Goal: Task Accomplishment & Management: Manage account settings

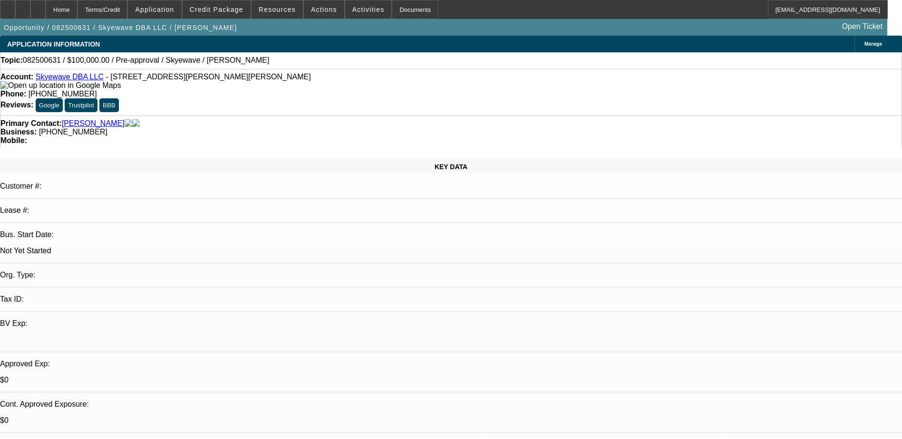
select select "0"
select select "2"
select select "0.1"
select select "4"
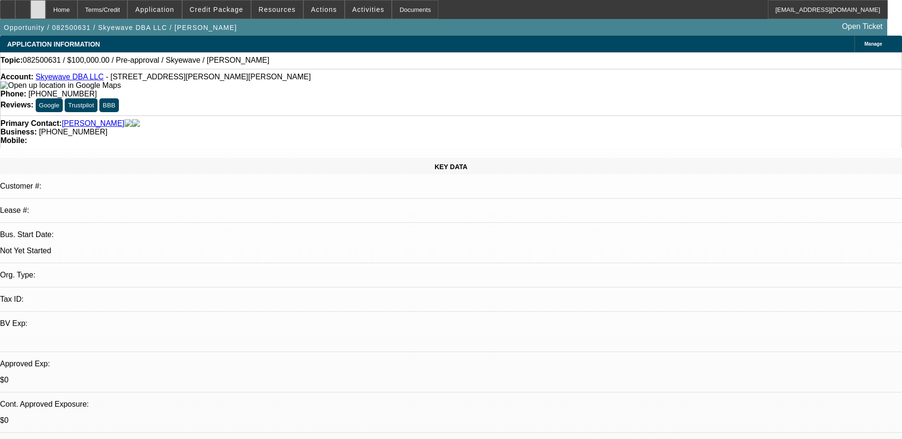
click at [46, 1] on div at bounding box center [37, 9] width 15 height 19
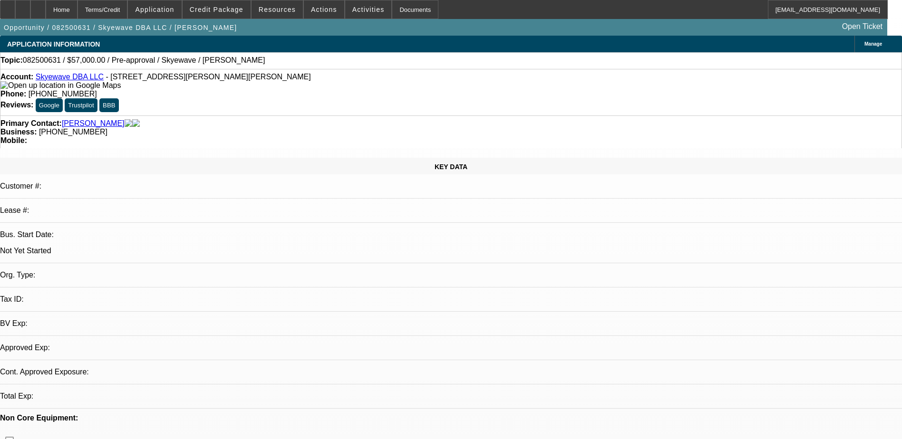
select select "0"
select select "2"
select select "0.1"
select select "4"
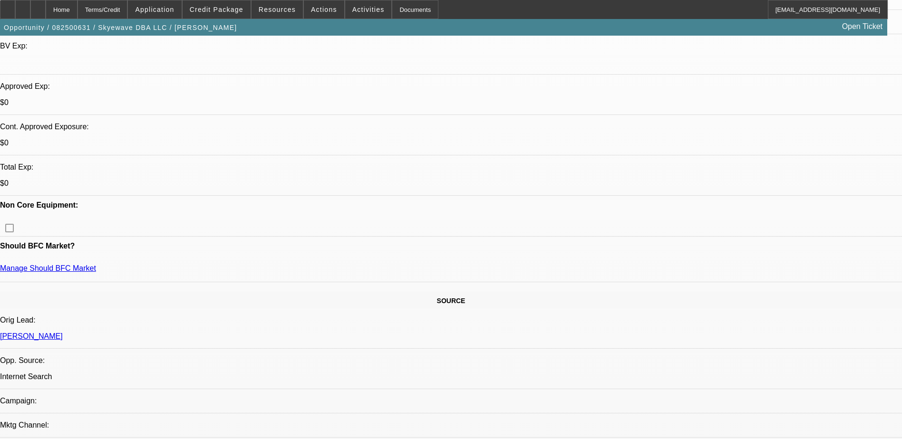
scroll to position [285, 0]
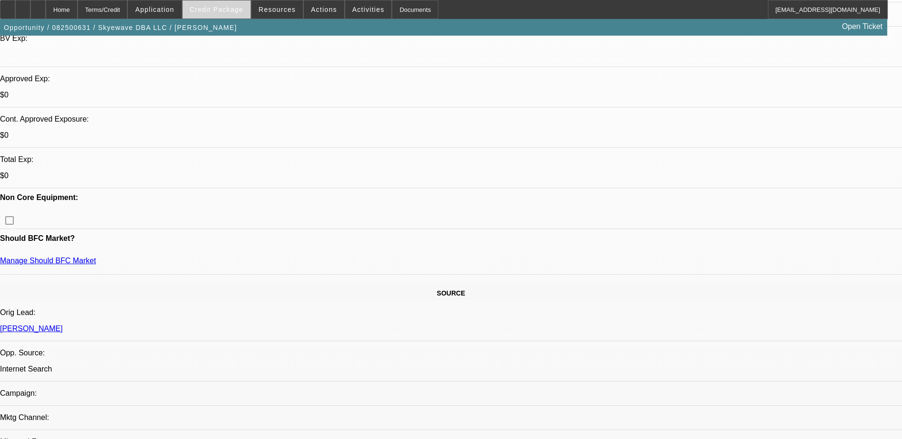
click at [231, 9] on span "Credit Package" at bounding box center [217, 10] width 54 height 8
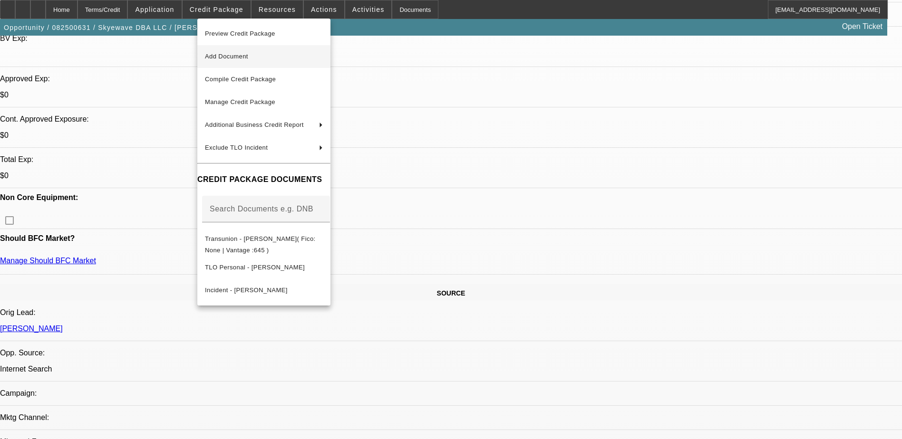
click at [235, 49] on button "Add Document" at bounding box center [263, 56] width 133 height 23
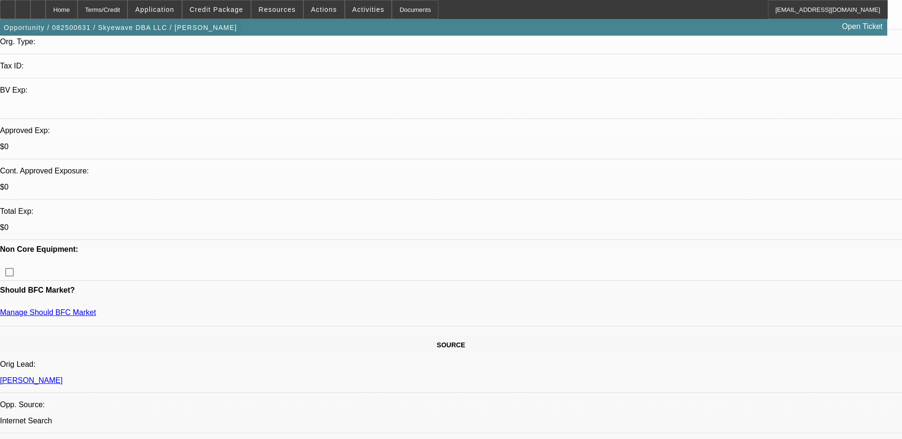
scroll to position [143, 0]
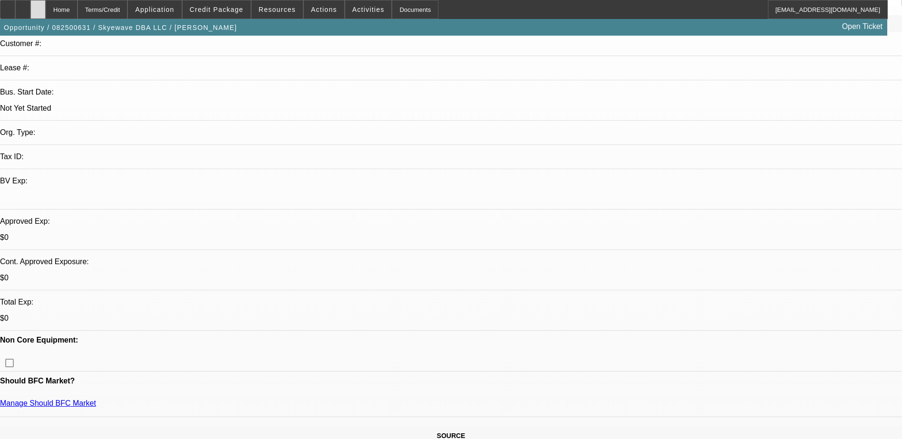
click at [38, 6] on icon at bounding box center [38, 6] width 0 height 0
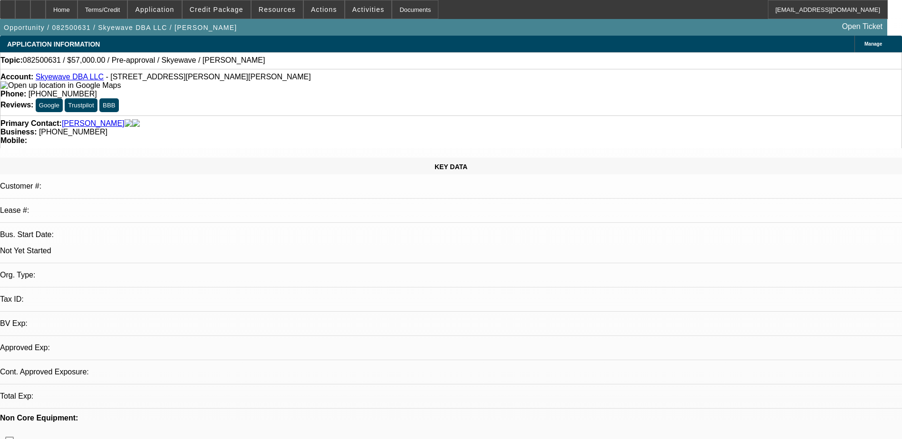
select select "0"
select select "2"
select select "0.1"
select select "4"
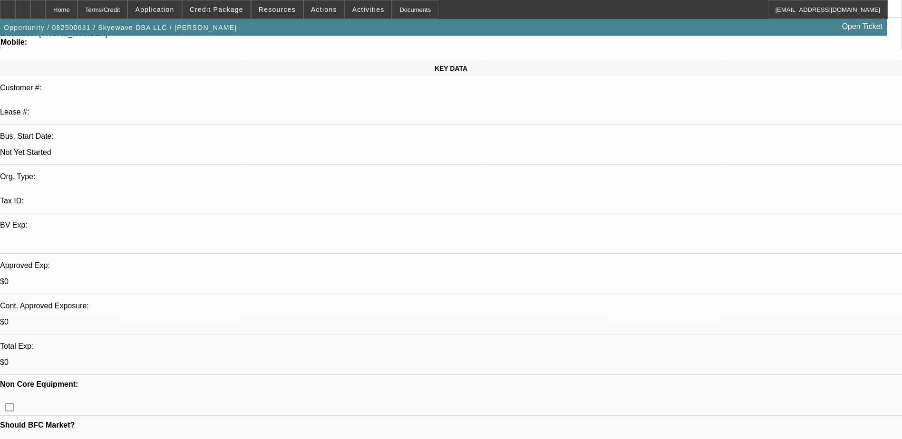
scroll to position [98, 0]
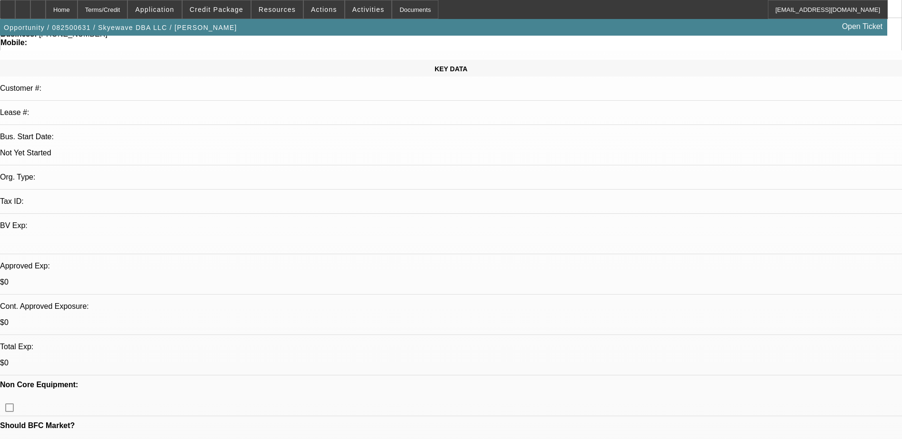
radio input "true"
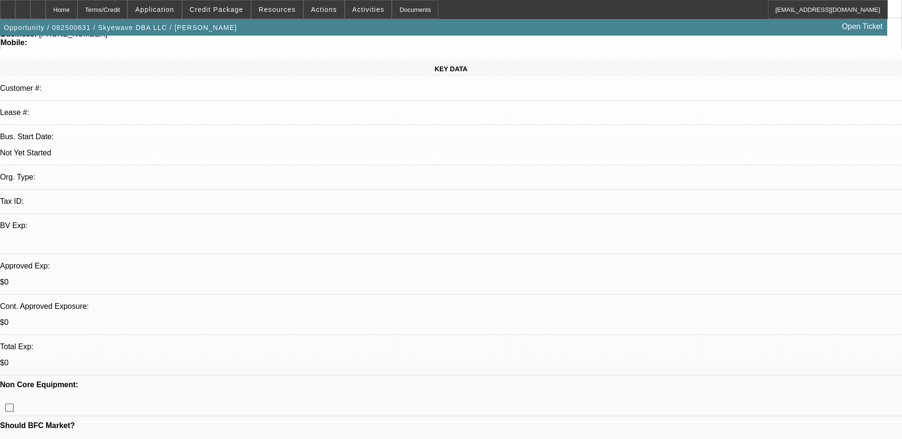
scroll to position [19, 0]
type textarea "Need to learn more about what type of lease he is wanting. Waiting on personal …"
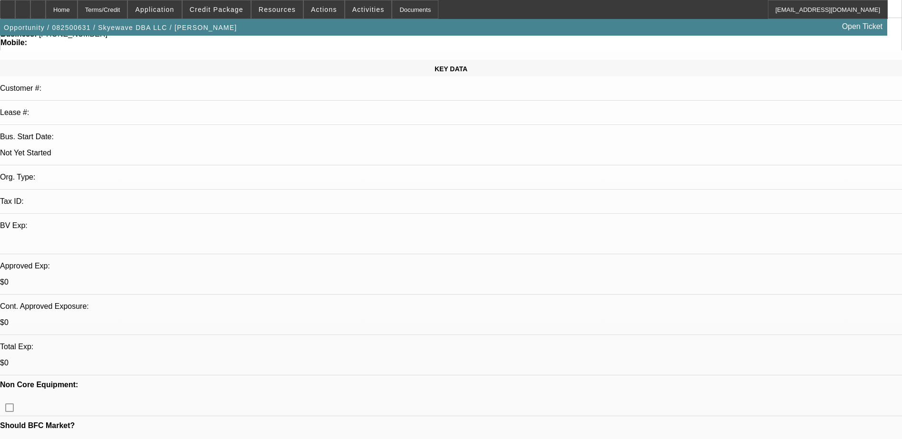
radio input "true"
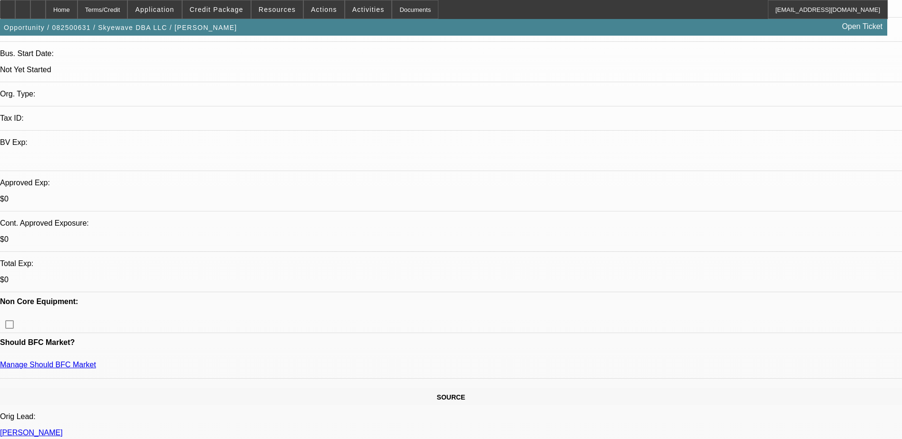
scroll to position [3, 0]
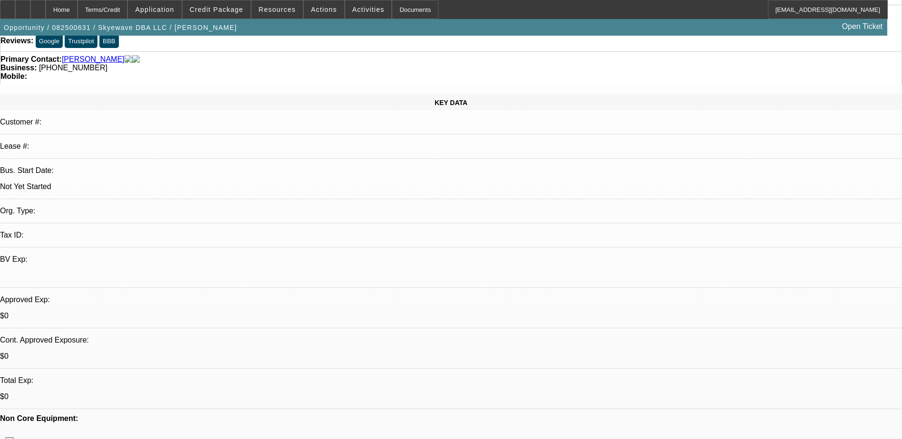
scroll to position [146, 0]
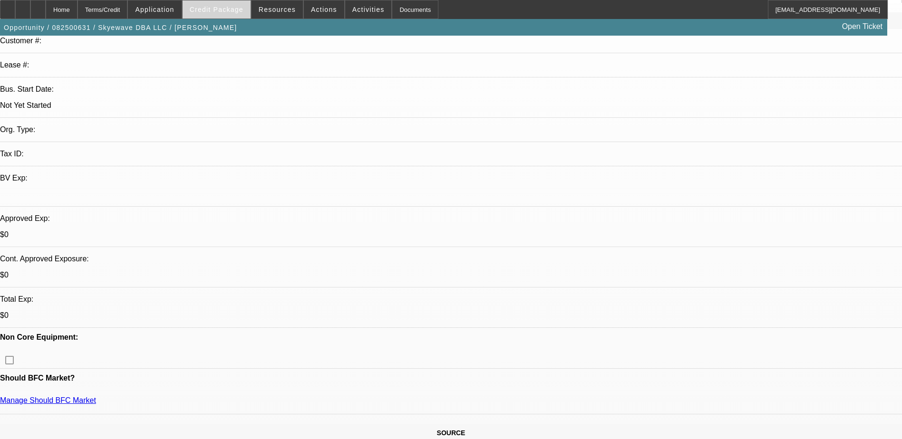
click at [219, 7] on span "Credit Package" at bounding box center [217, 10] width 54 height 8
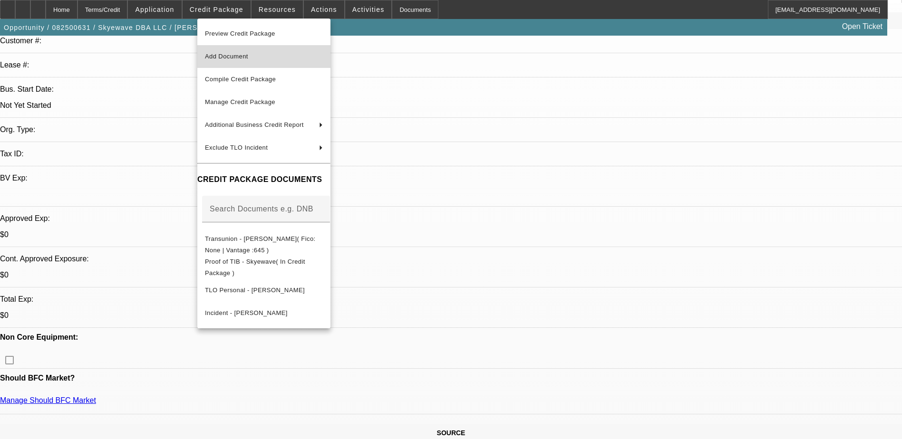
click at [244, 56] on span "Add Document" at bounding box center [226, 56] width 43 height 7
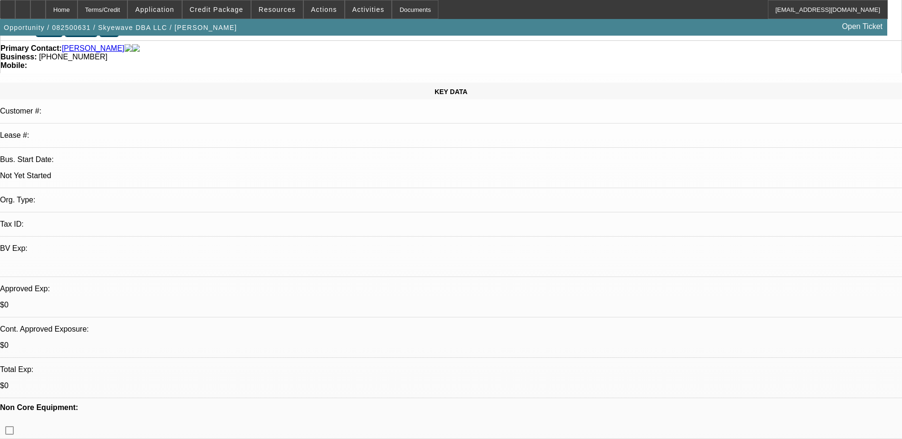
scroll to position [0, 0]
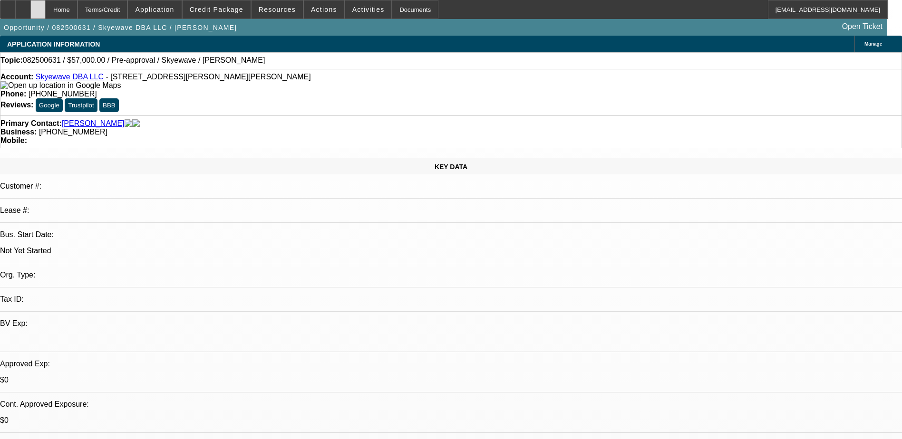
click at [38, 6] on icon at bounding box center [38, 6] width 0 height 0
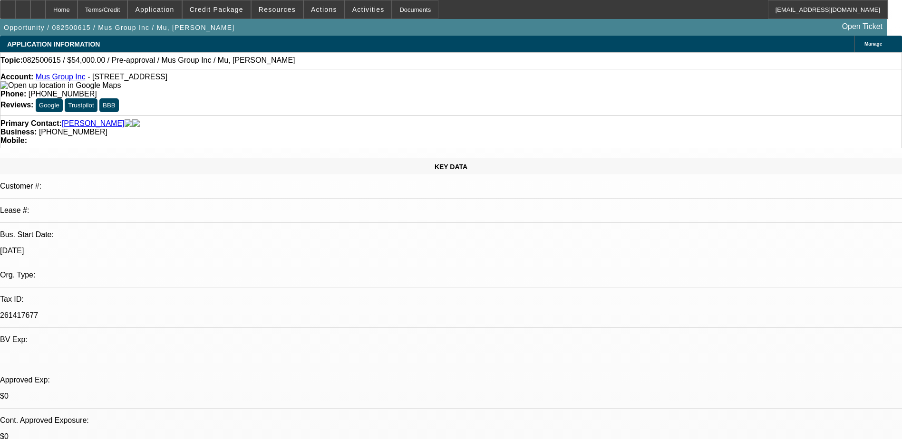
select select "0"
select select "2"
select select "0.1"
select select "4"
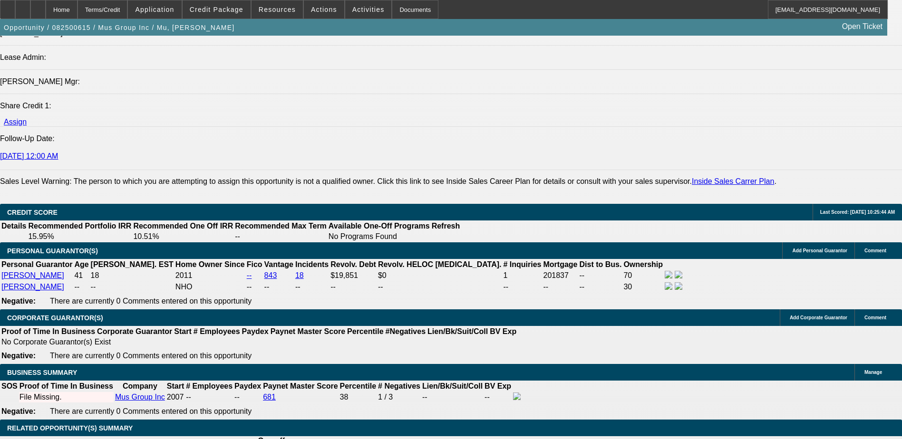
scroll to position [1189, 0]
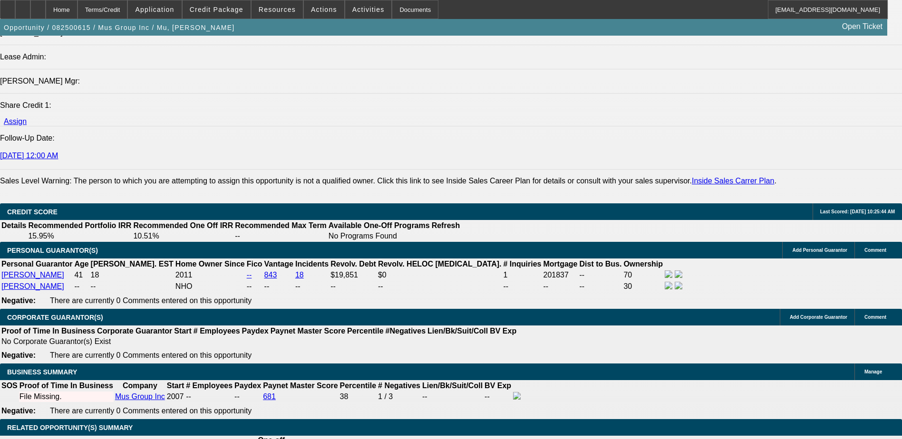
type input "$15,000.00"
select select "0.1"
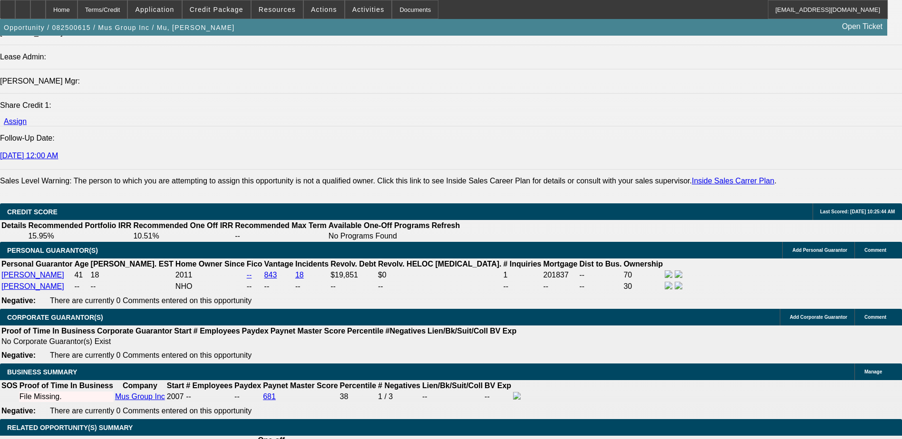
type input "$5,400.00"
select select "0.15"
type input "$8,100.00"
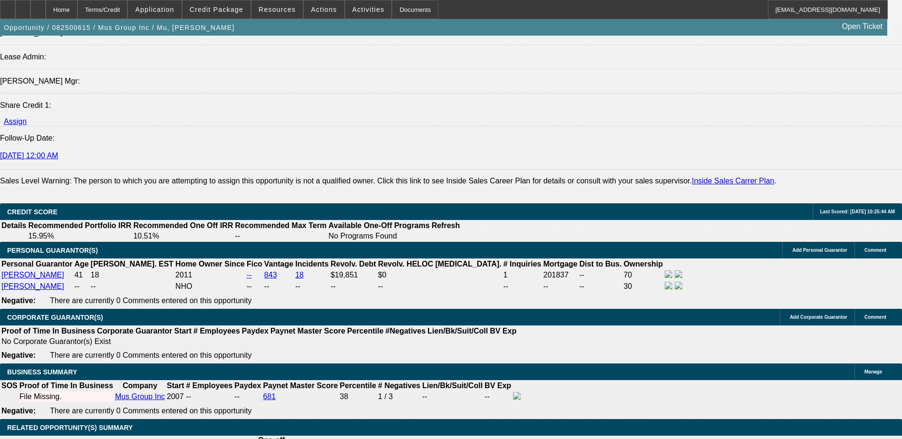
select select "0.2"
type input "$10,800.00"
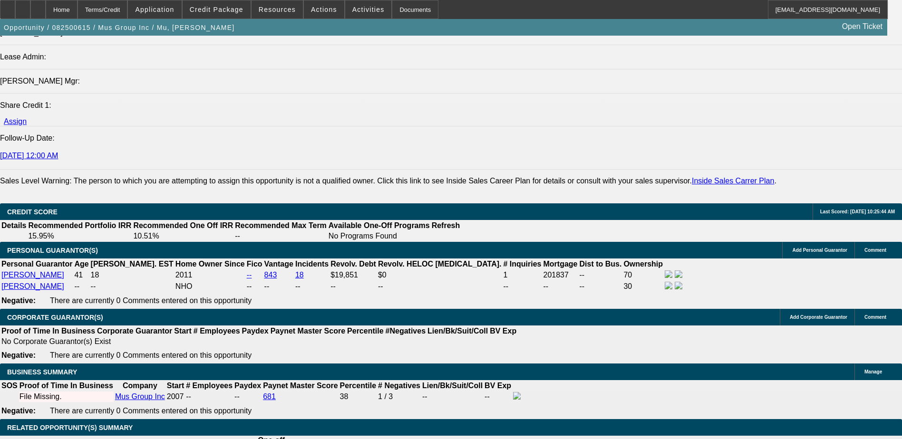
type input "4"
type input "$0.00"
type input "48"
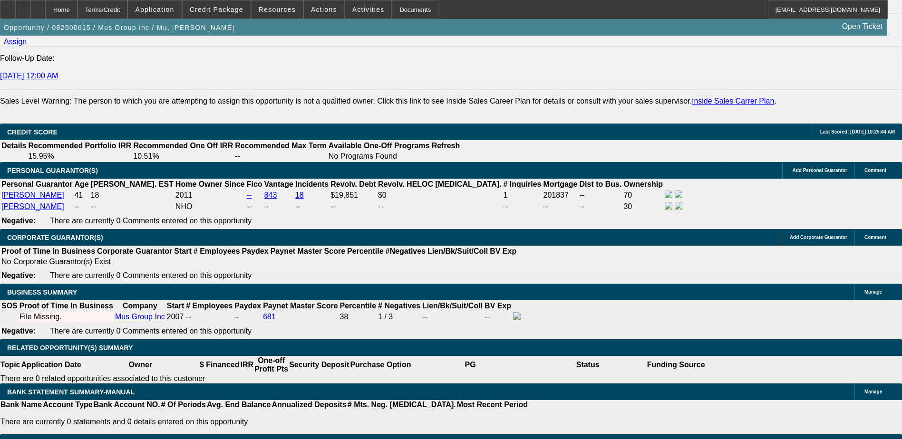
scroll to position [1260, 0]
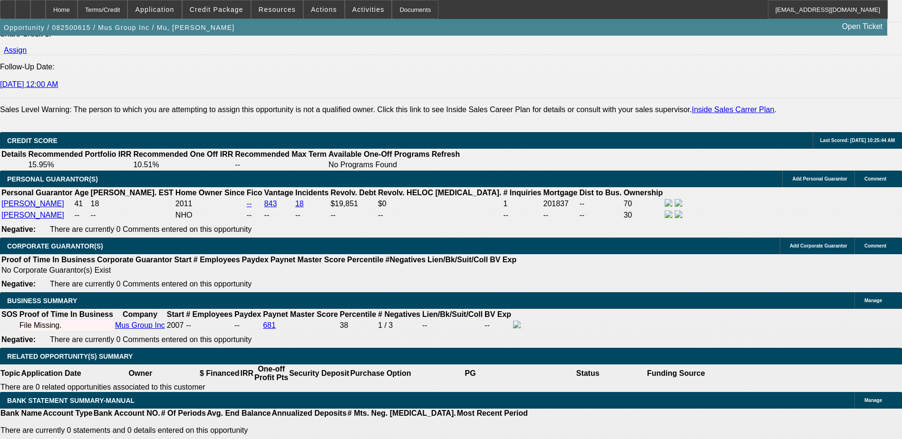
type input "1"
type input "$918.49"
type input "$1,836.98"
type input "15"
type input "$1,202.29"
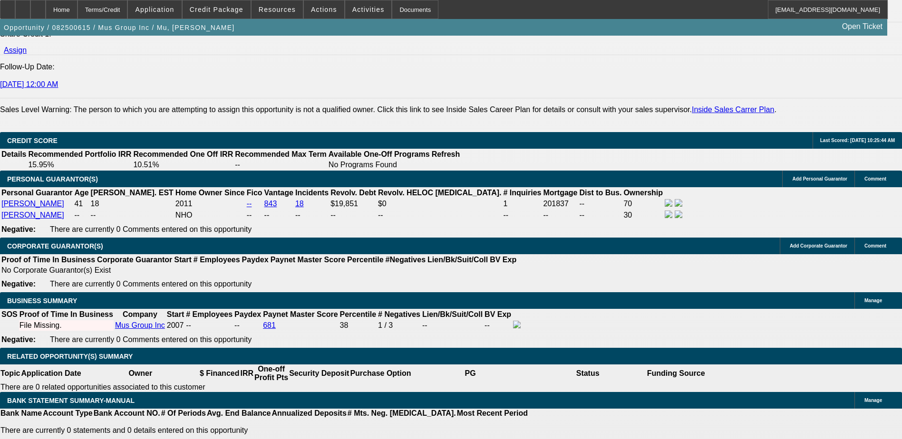
type input "$2,404.58"
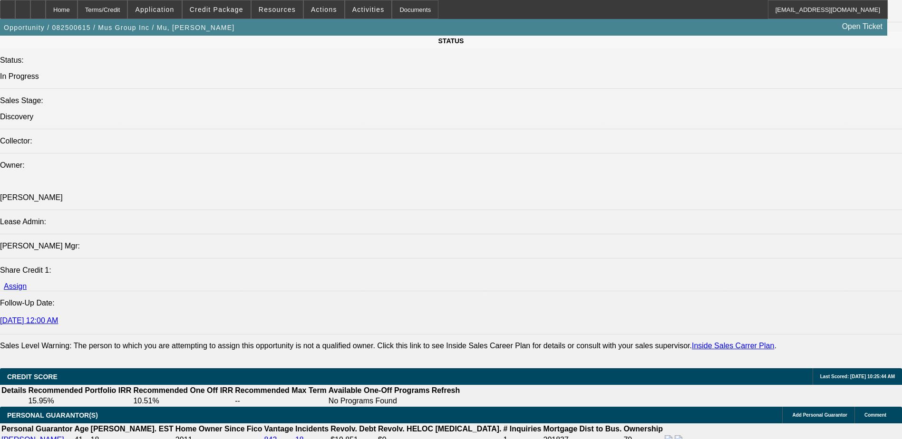
scroll to position [1022, 0]
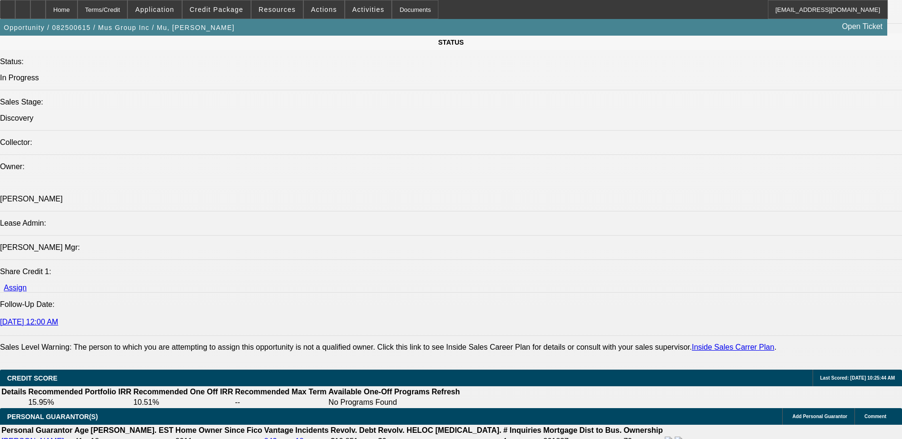
type input "15"
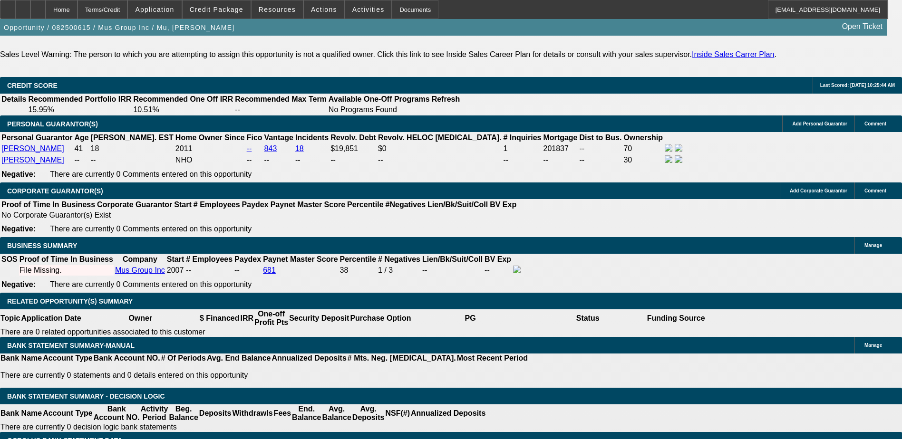
scroll to position [1498, 0]
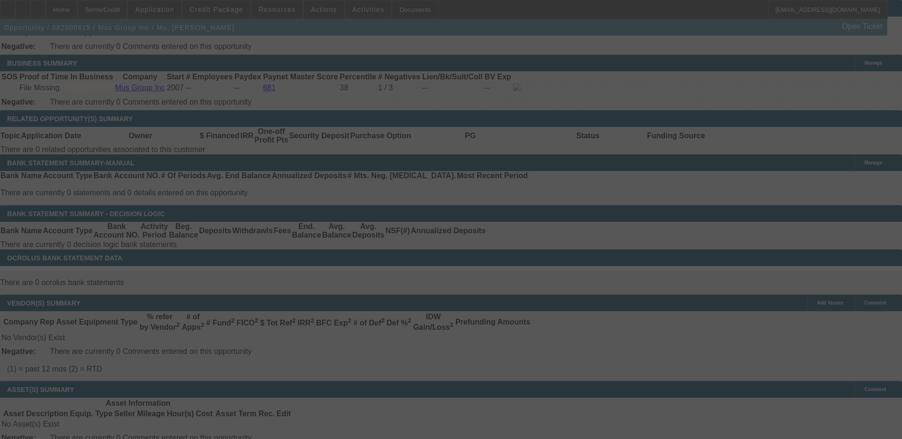
select select "0.2"
select select "2"
select select "0.1"
select select "4"
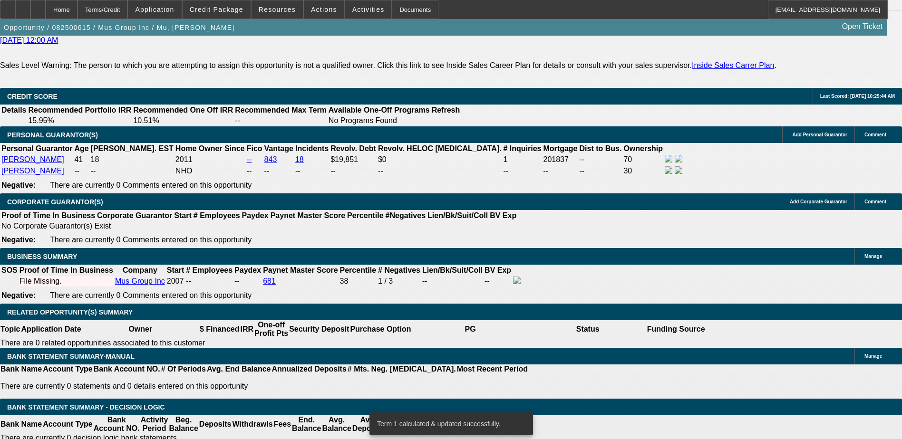
scroll to position [1308, 0]
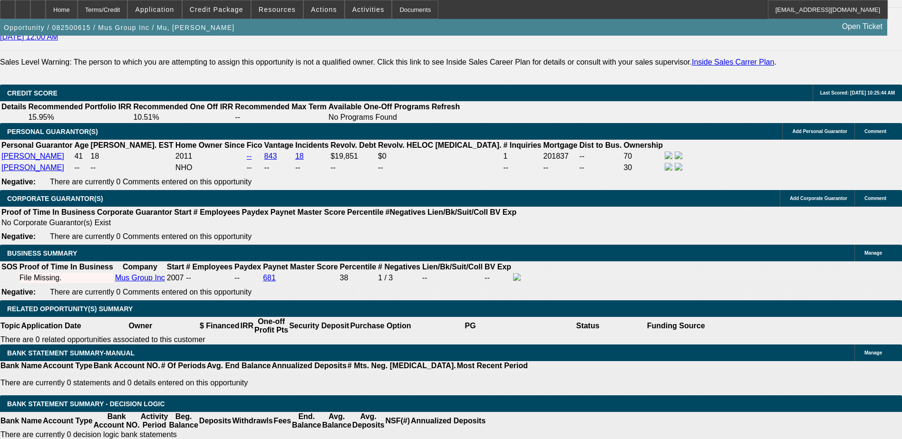
type input "UNKNOWN"
type input "10"
type input "$1,836.98"
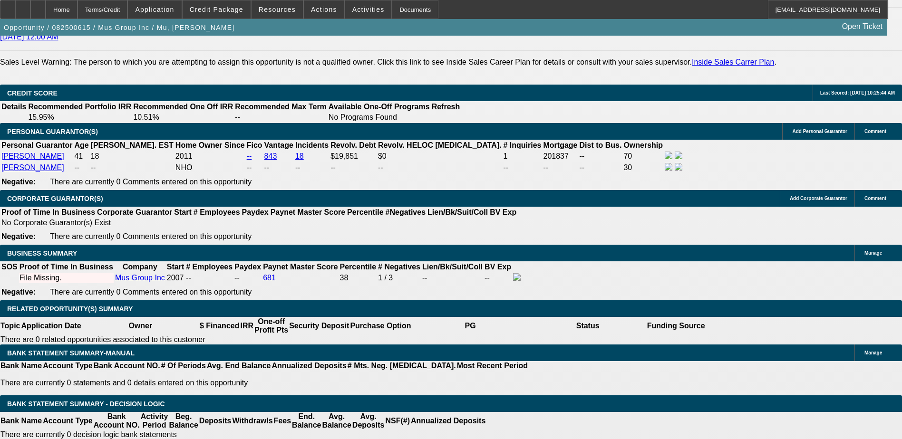
type input "$918.49"
type input "$2,191.32"
type input "$1,095.66"
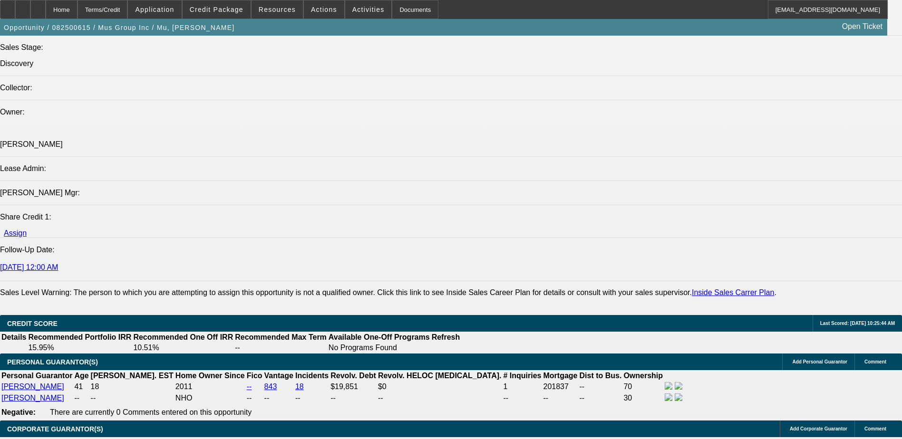
scroll to position [1070, 0]
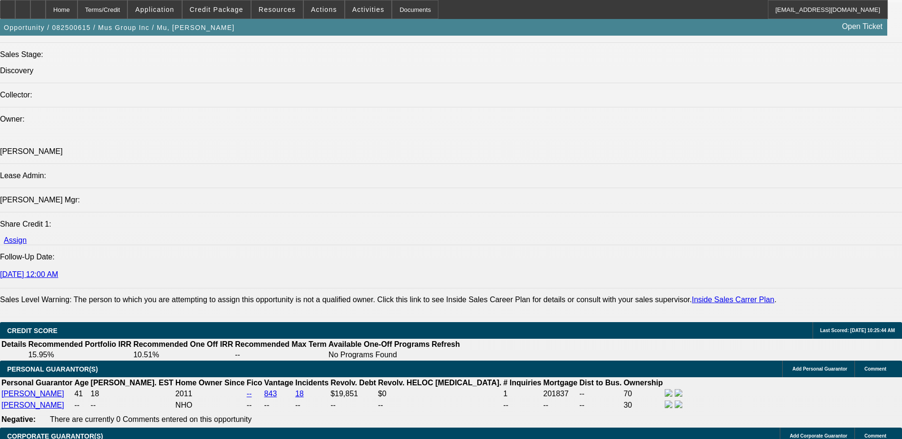
type input "10"
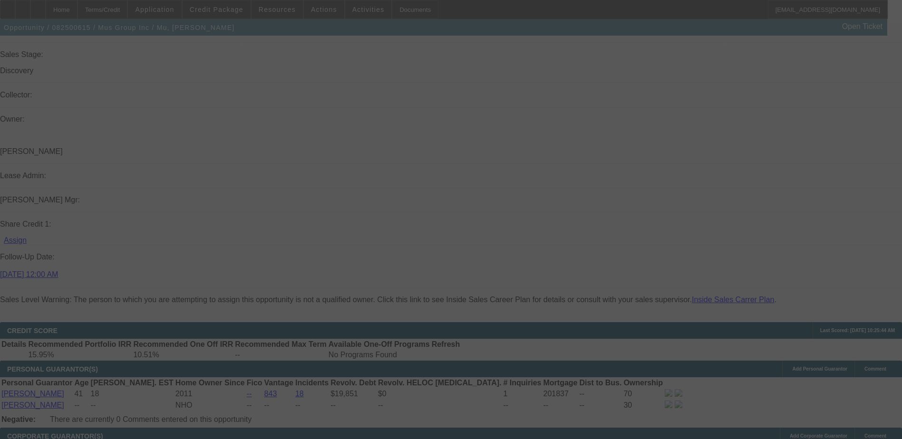
select select "0.2"
select select "2"
select select "0.1"
select select "4"
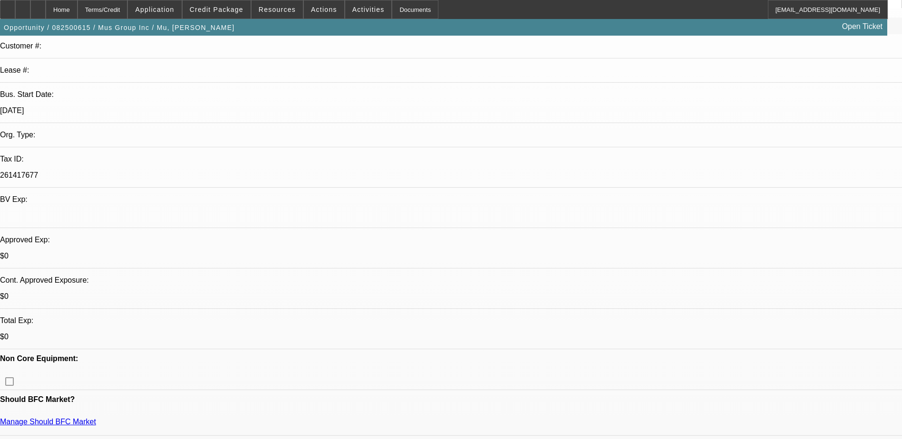
scroll to position [143, 0]
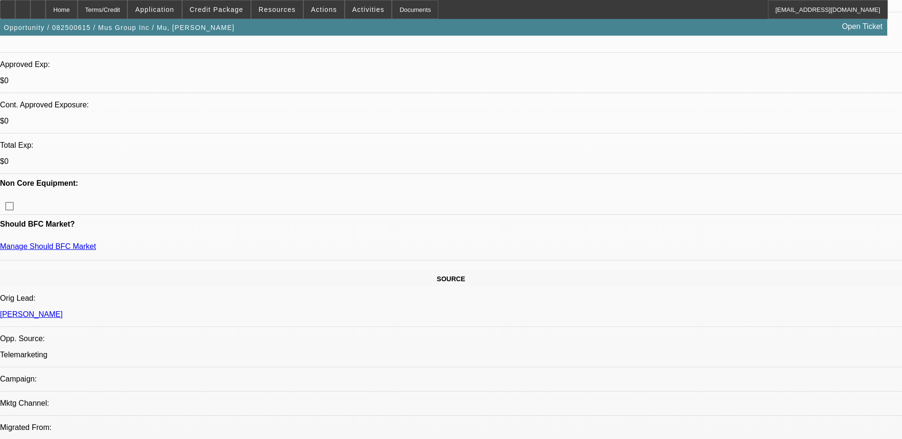
scroll to position [476, 0]
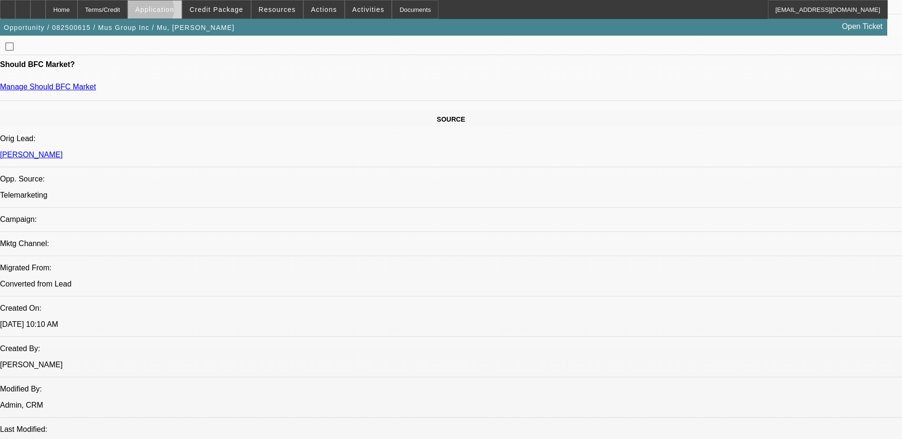
click at [173, 12] on span "Application" at bounding box center [154, 10] width 39 height 8
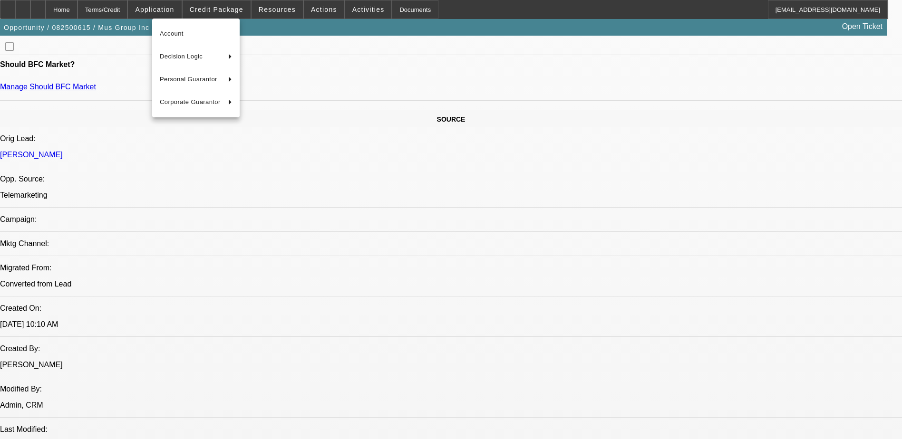
click at [212, 10] on div at bounding box center [451, 219] width 902 height 439
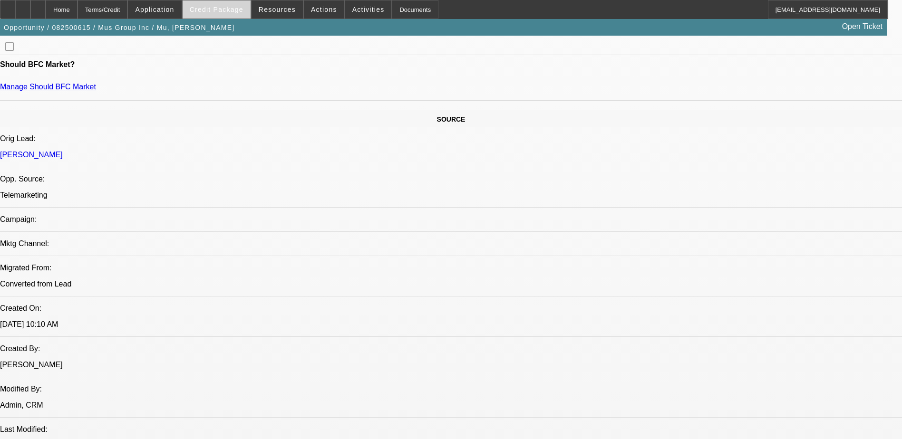
click at [225, 7] on span "Credit Package" at bounding box center [217, 10] width 54 height 8
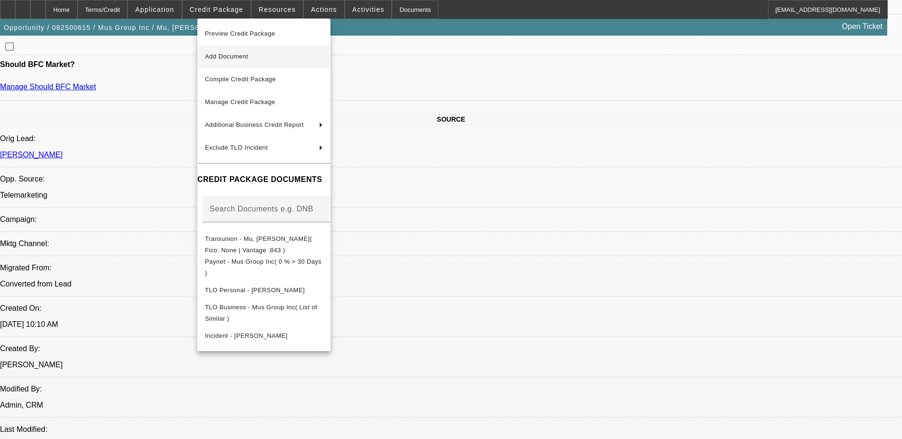
click at [240, 58] on span "Add Document" at bounding box center [226, 56] width 43 height 7
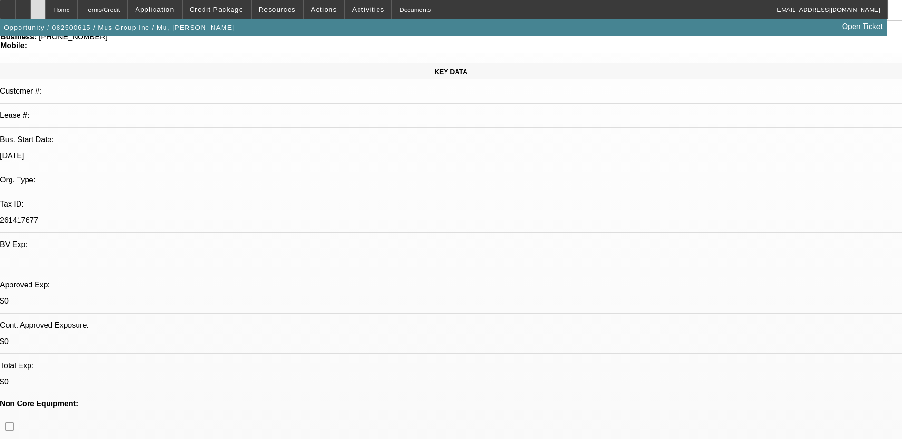
click at [46, 10] on div at bounding box center [37, 9] width 15 height 19
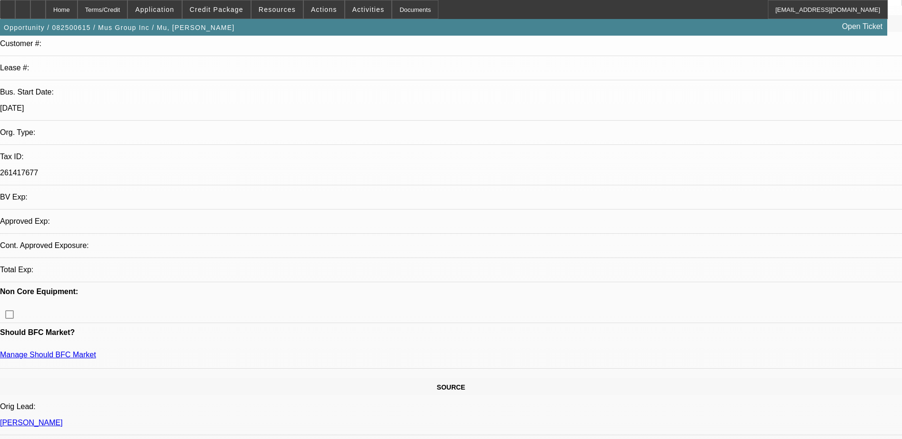
select select "0.2"
select select "2"
select select "0.1"
select select "4"
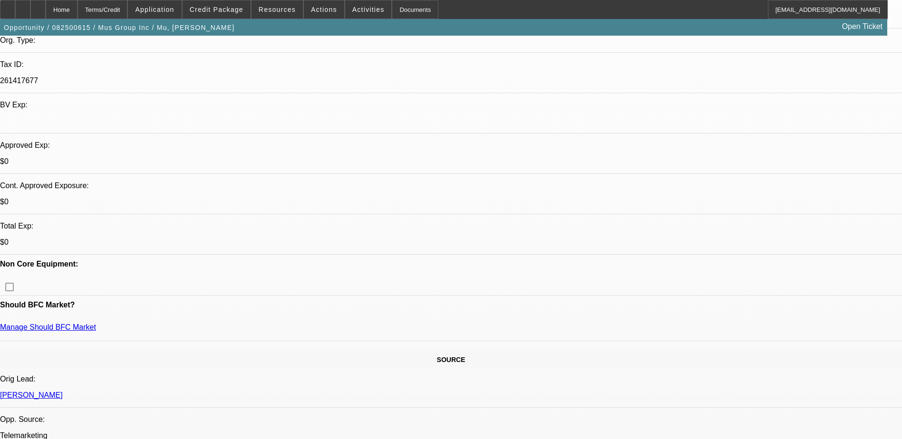
scroll to position [48, 0]
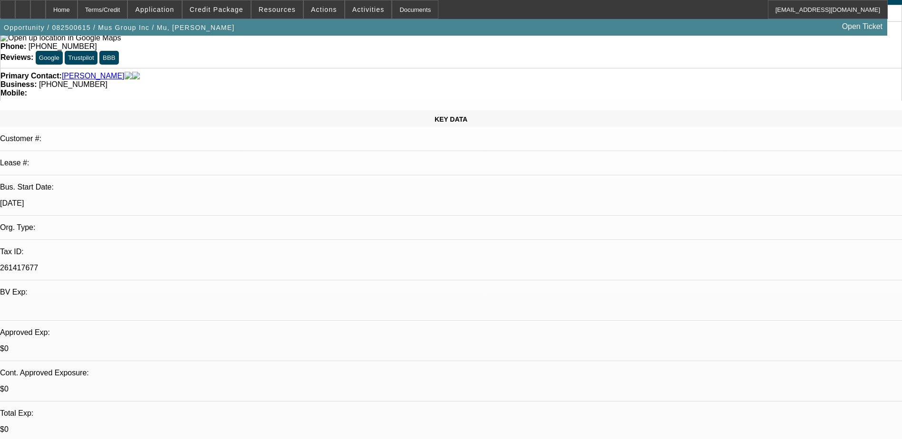
radio input "true"
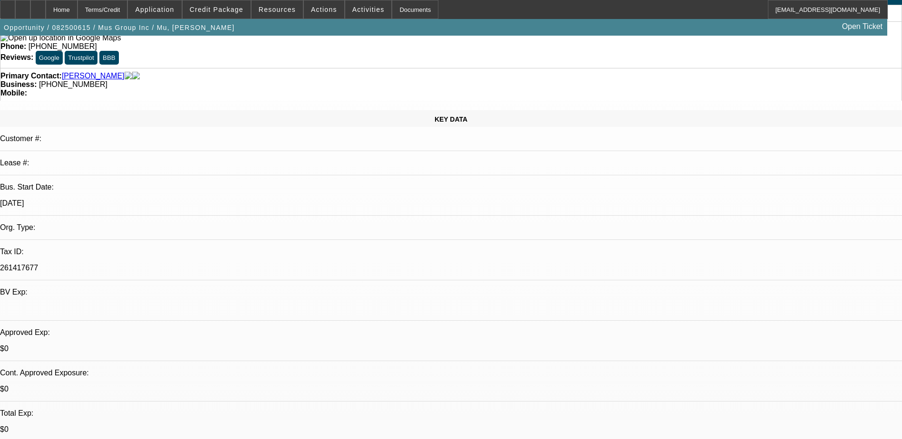
type textarea "Family-owned business. Can put down 15-20,000, just cares about the rate and if…"
radio input "true"
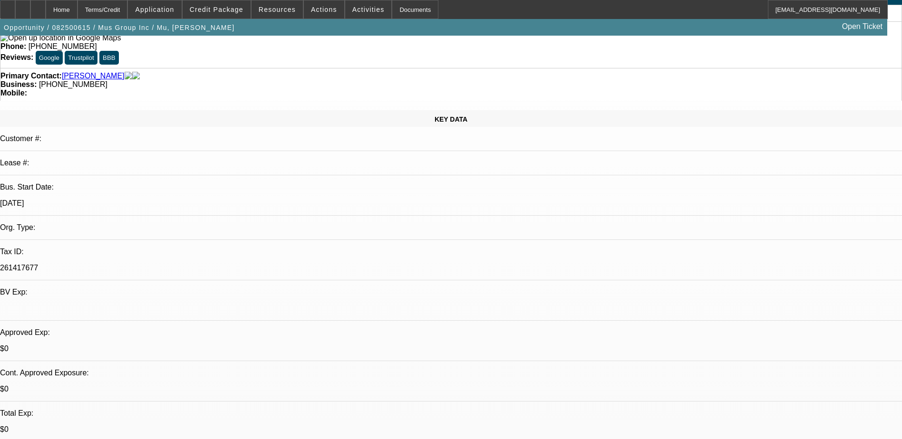
radio input "true"
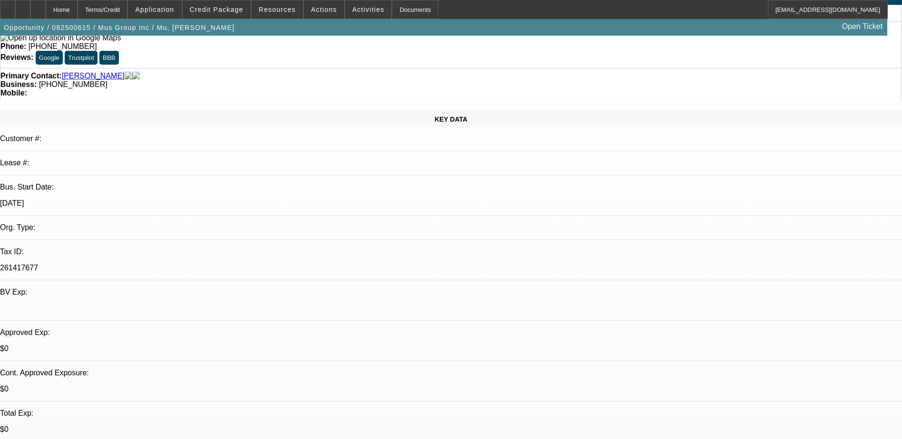
type textarea "Filled out application over the phone waiting for him to sign and bank statemen…"
radio input "true"
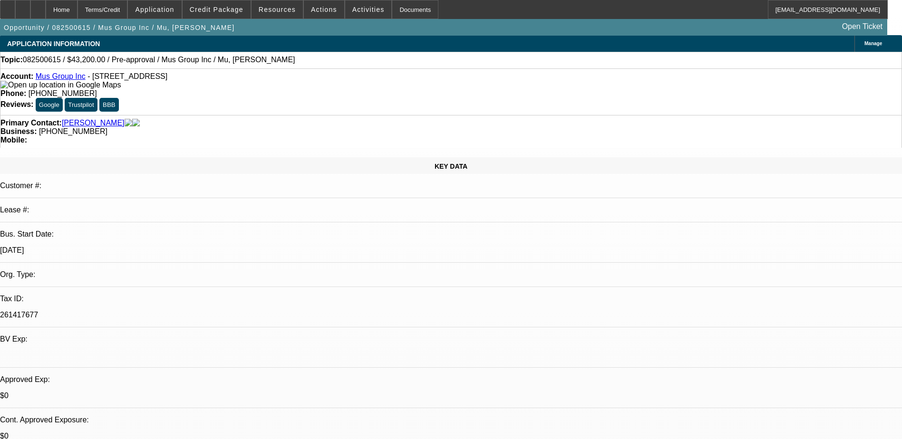
scroll to position [0, 0]
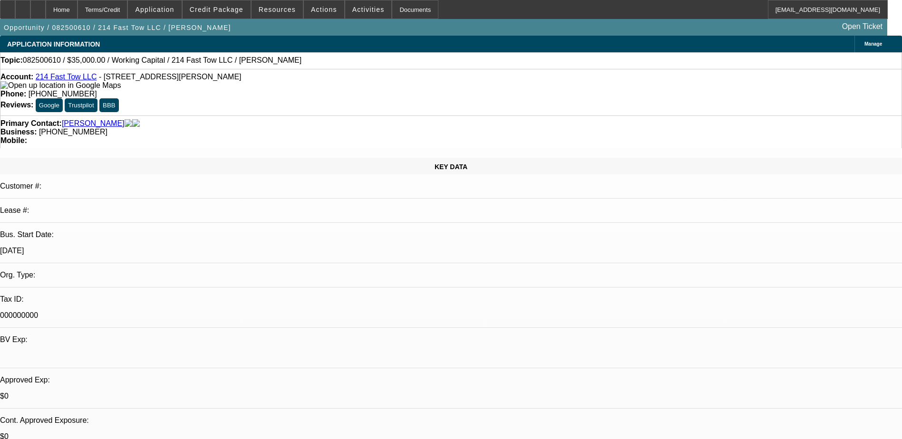
select select "0"
select select "2"
select select "0.1"
select select "4"
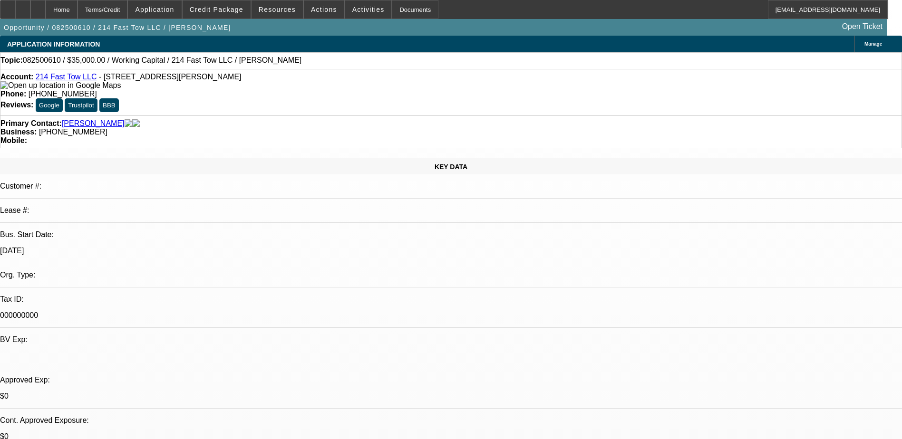
scroll to position [143, 0]
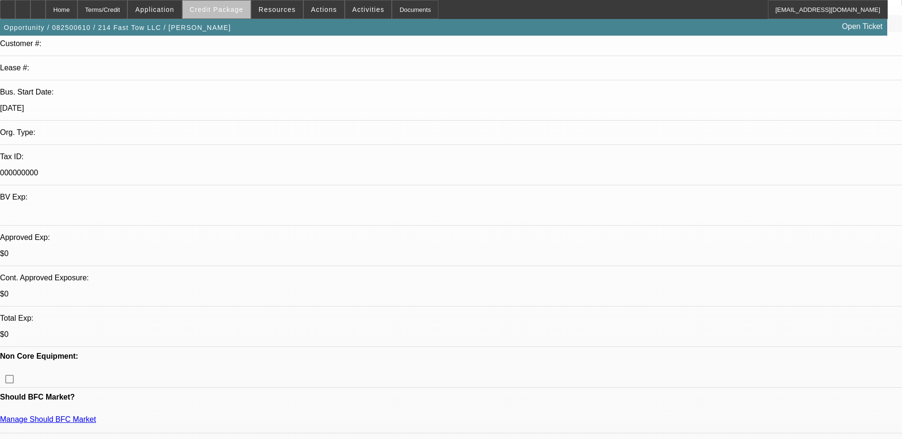
click at [234, 13] on span "Credit Package" at bounding box center [217, 10] width 54 height 8
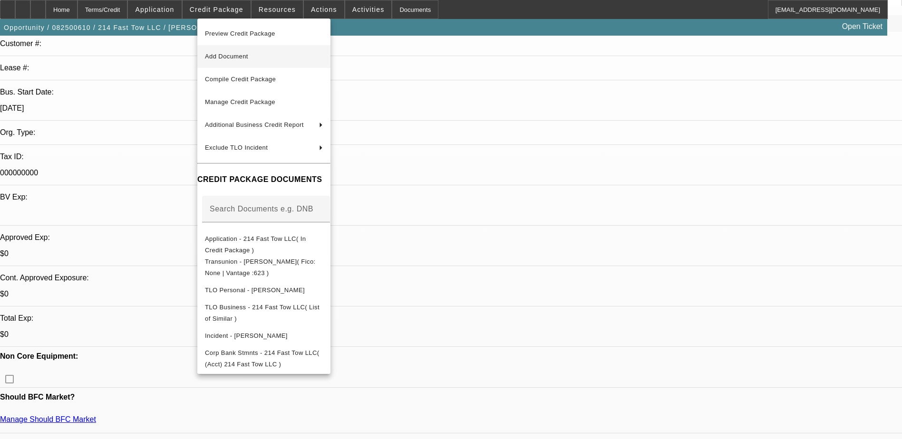
click at [257, 59] on span "Add Document" at bounding box center [264, 56] width 118 height 11
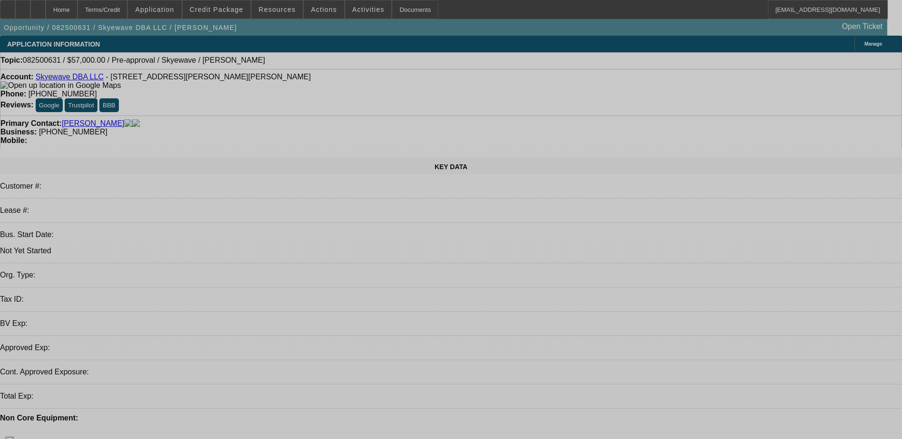
select select "0"
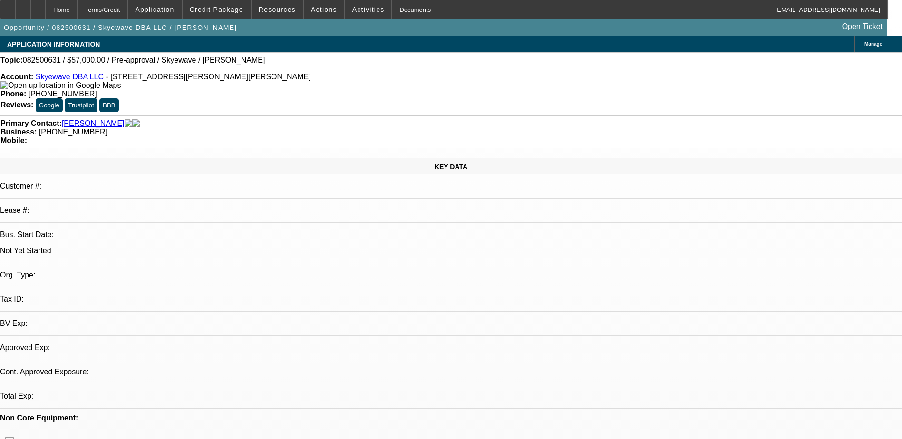
select select "2"
select select "0.1"
select select "4"
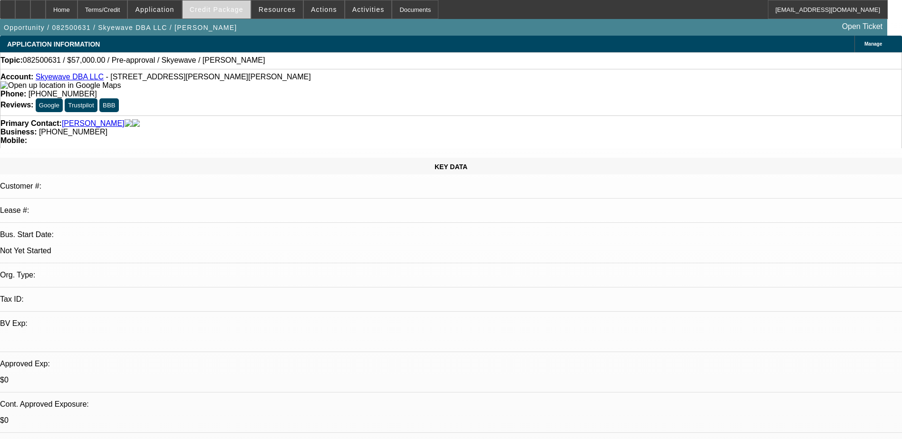
click at [226, 14] on span at bounding box center [217, 9] width 68 height 23
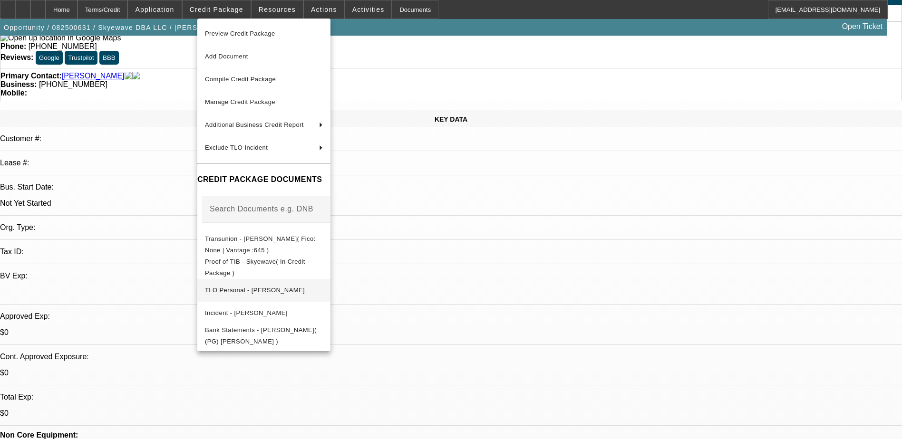
scroll to position [95, 0]
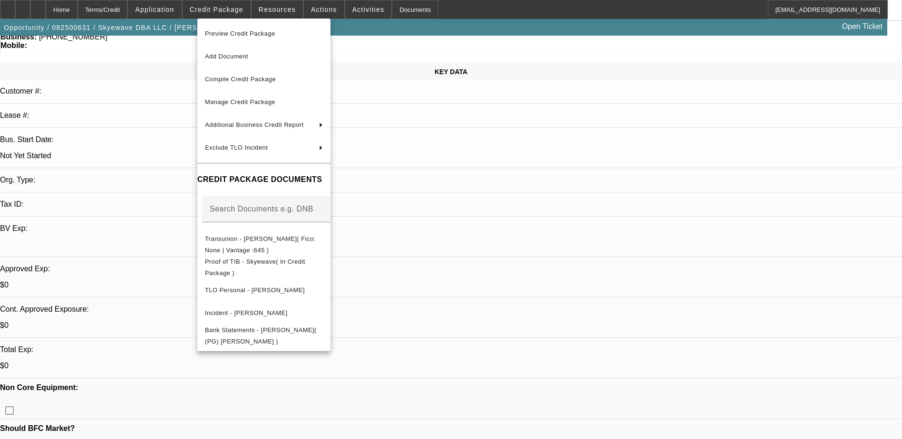
click at [741, 350] on div at bounding box center [451, 219] width 902 height 439
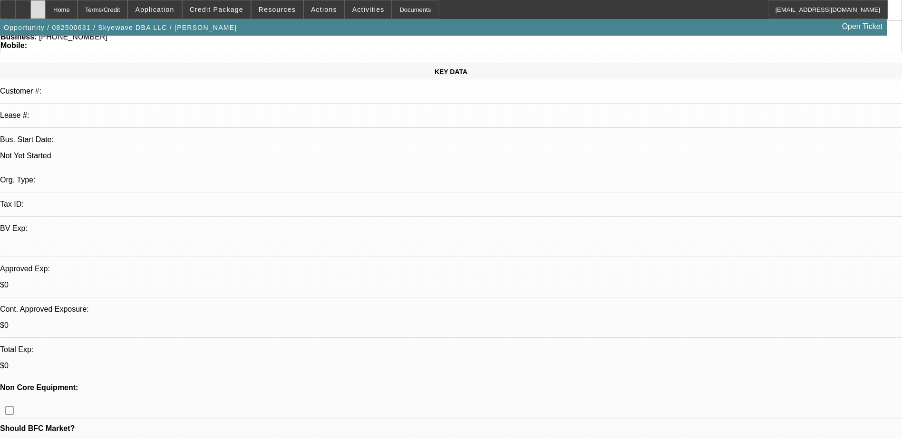
click at [46, 8] on div at bounding box center [37, 9] width 15 height 19
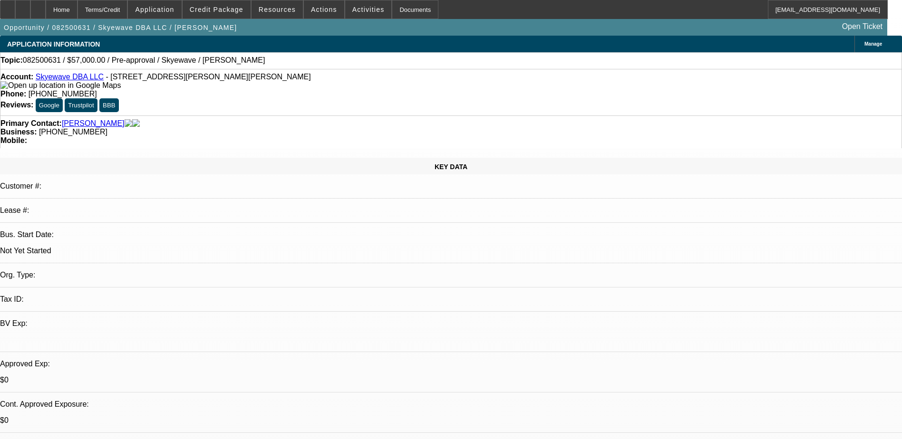
select select "0"
select select "2"
select select "0.1"
select select "1"
select select "2"
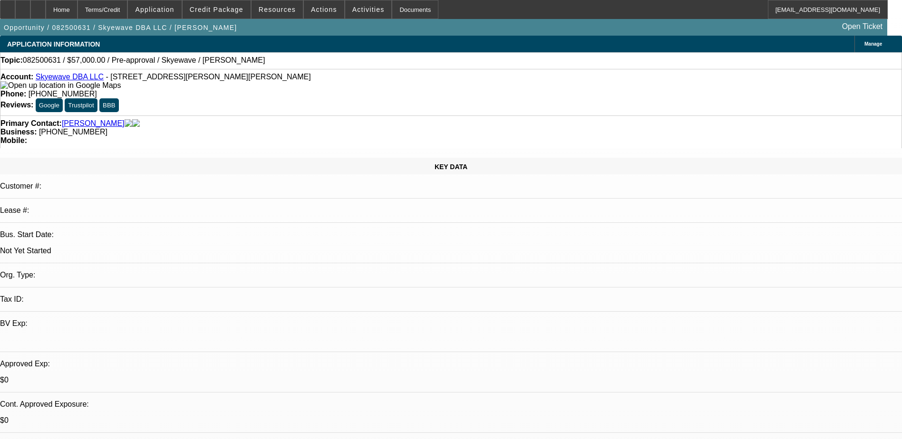
select select "4"
click at [231, 11] on span "Credit Package" at bounding box center [217, 10] width 54 height 8
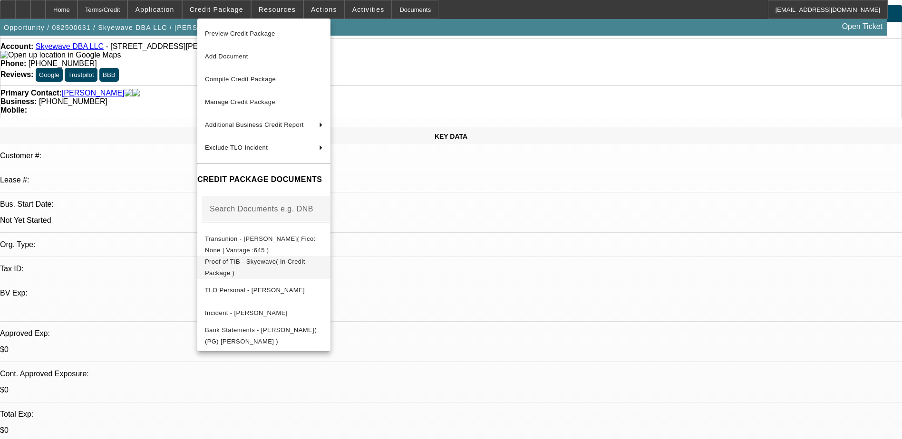
scroll to position [48, 0]
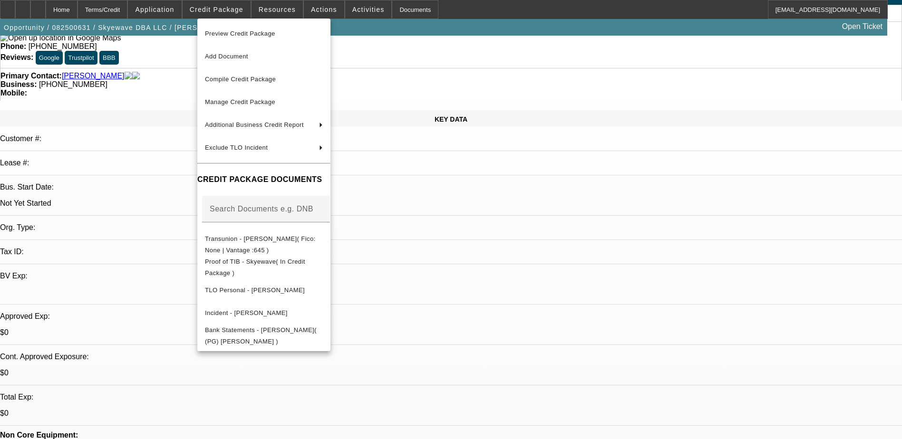
click at [742, 359] on div at bounding box center [451, 219] width 902 height 439
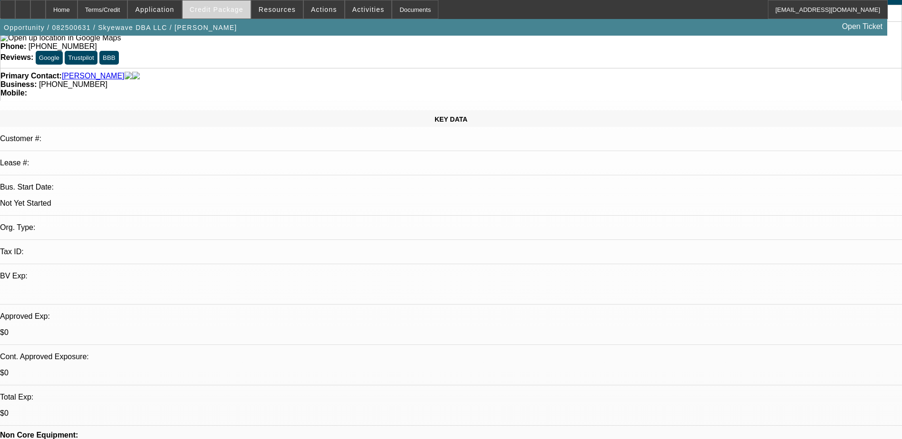
drag, startPoint x: 237, startPoint y: 14, endPoint x: 242, endPoint y: 11, distance: 5.1
click at [237, 13] on button "Credit Package" at bounding box center [217, 9] width 68 height 18
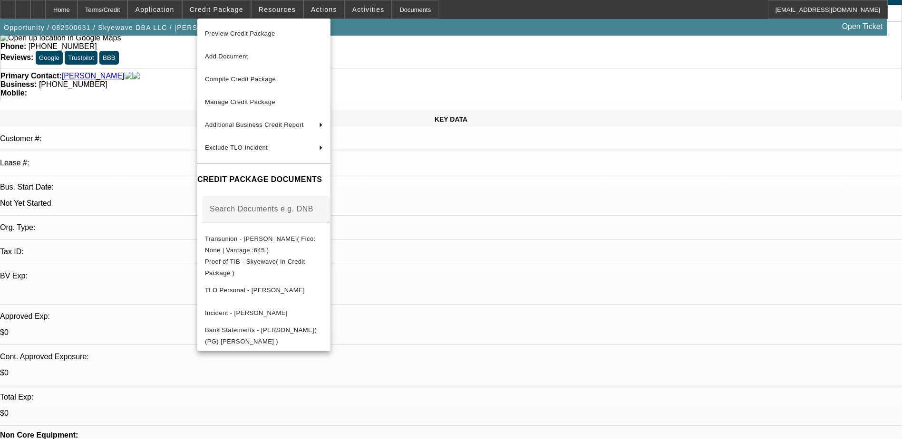
click at [31, 9] on div at bounding box center [451, 219] width 902 height 439
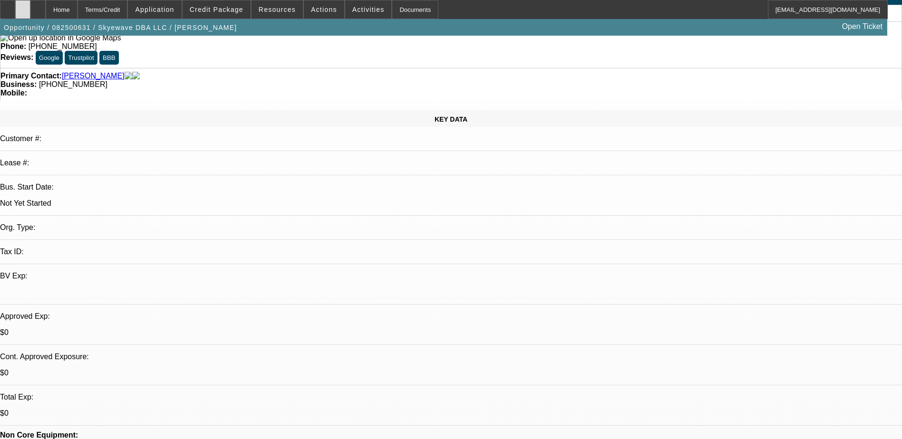
click at [23, 6] on icon at bounding box center [23, 6] width 0 height 0
click at [38, 6] on icon at bounding box center [38, 6] width 0 height 0
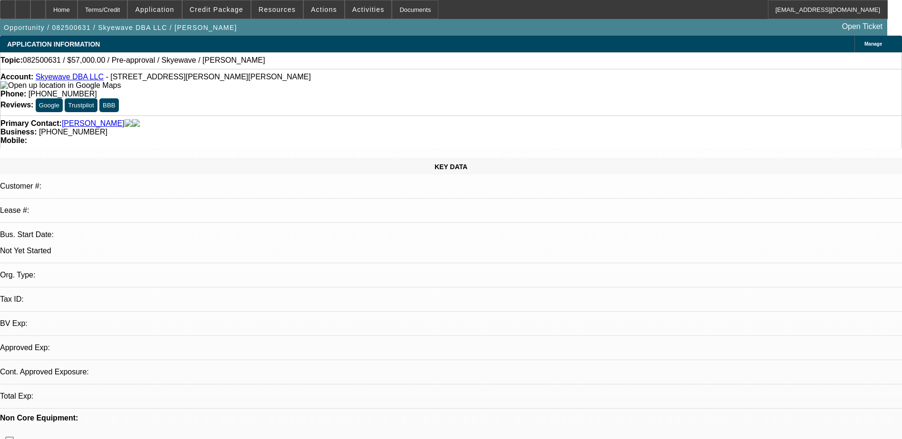
select select "0"
select select "2"
select select "0.1"
select select "4"
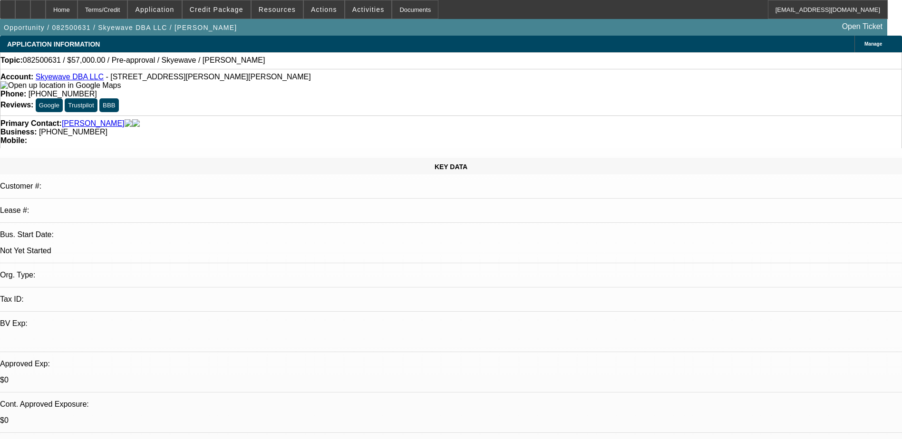
click at [233, 10] on span "Credit Package" at bounding box center [217, 10] width 54 height 8
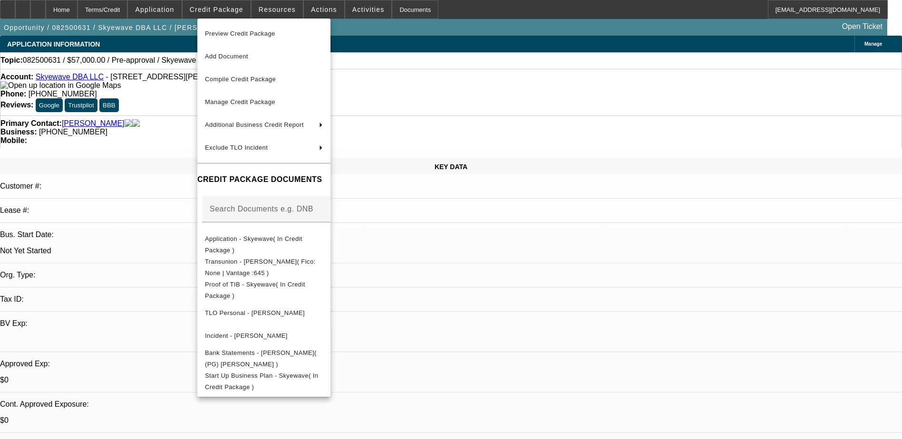
click at [739, 400] on div at bounding box center [451, 219] width 902 height 439
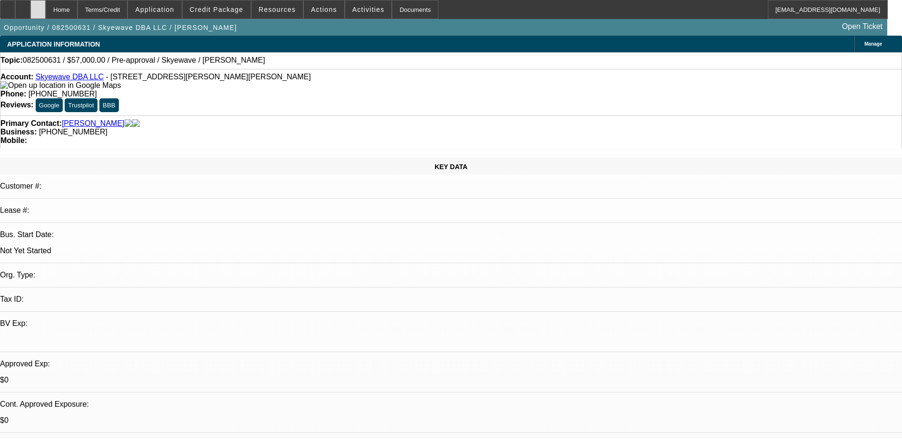
click at [46, 7] on div at bounding box center [37, 9] width 15 height 19
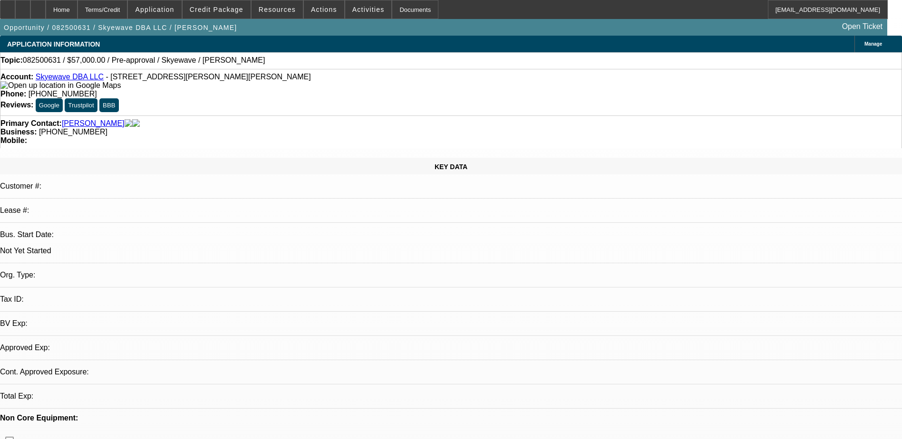
select select "0"
select select "2"
select select "0.1"
select select "4"
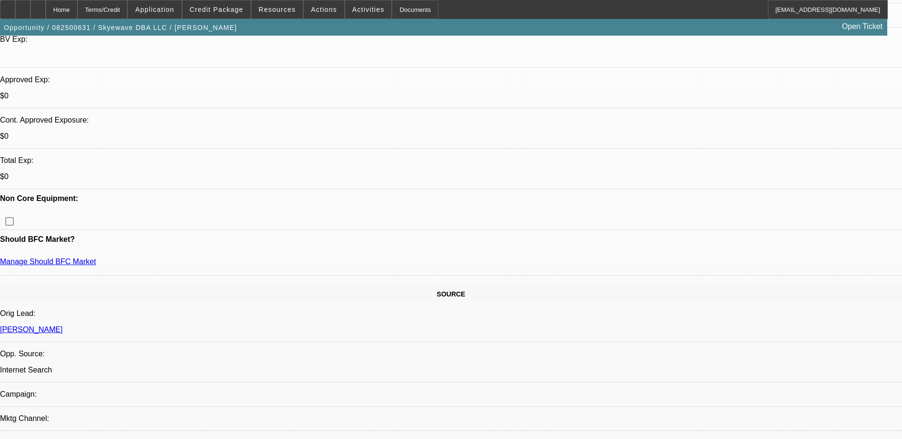
scroll to position [285, 0]
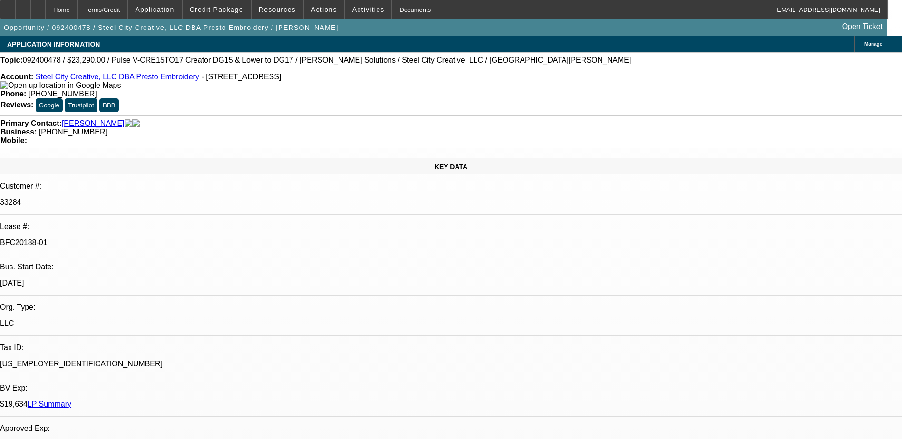
select select "0"
select select "2"
select select "0.1"
select select "0"
select select "2"
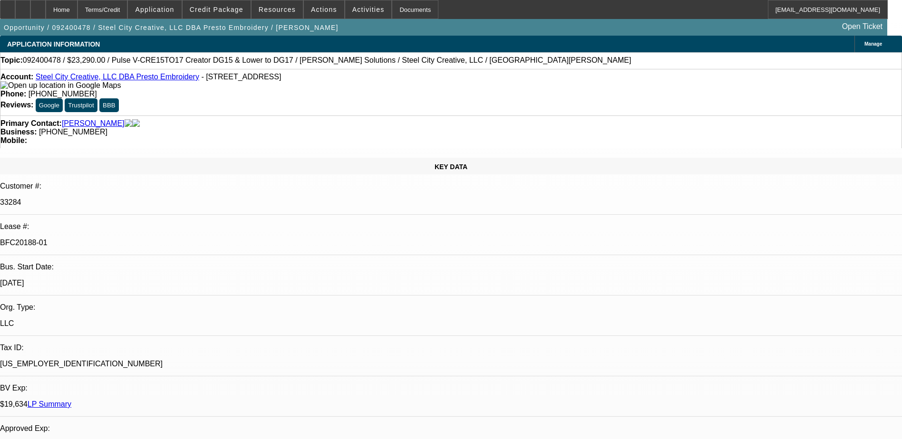
select select "0"
select select "2"
select select "0"
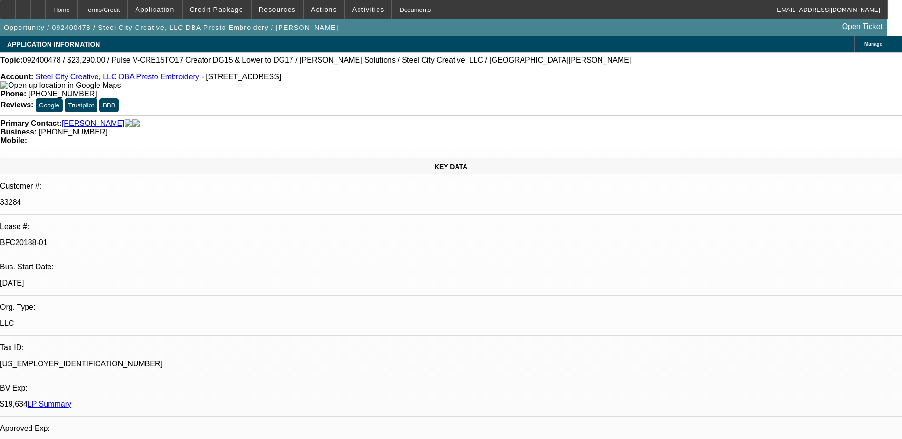
select select "2"
select select "0"
select select "1"
select select "2"
select select "4"
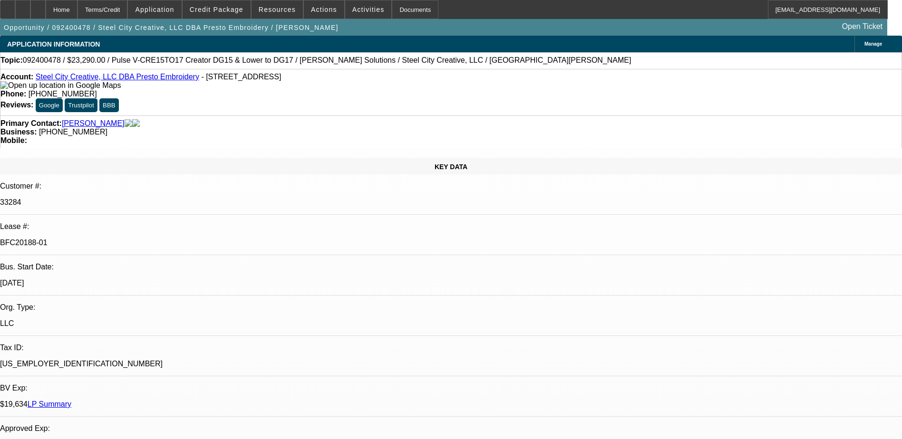
select select "1"
select select "2"
select select "6"
select select "1"
select select "2"
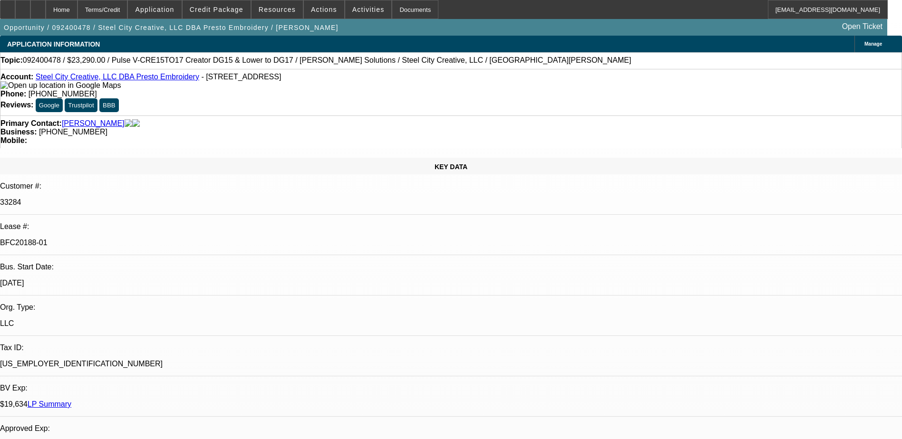
select select "6"
select select "1"
select select "2"
select select "6"
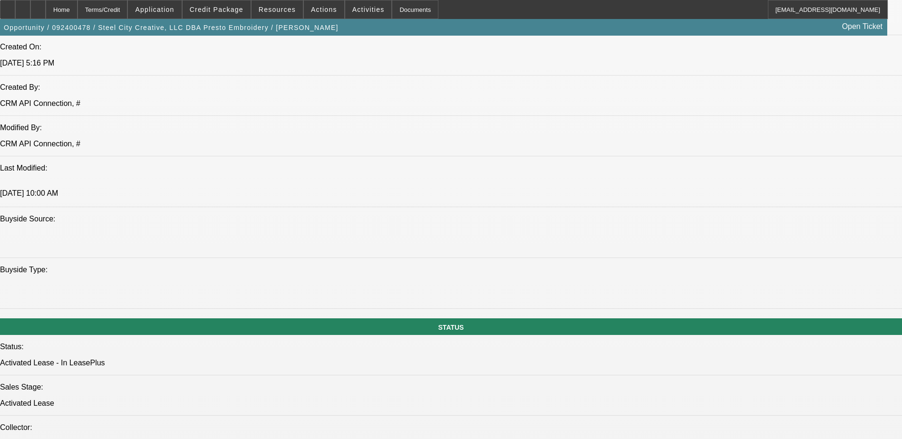
scroll to position [856, 0]
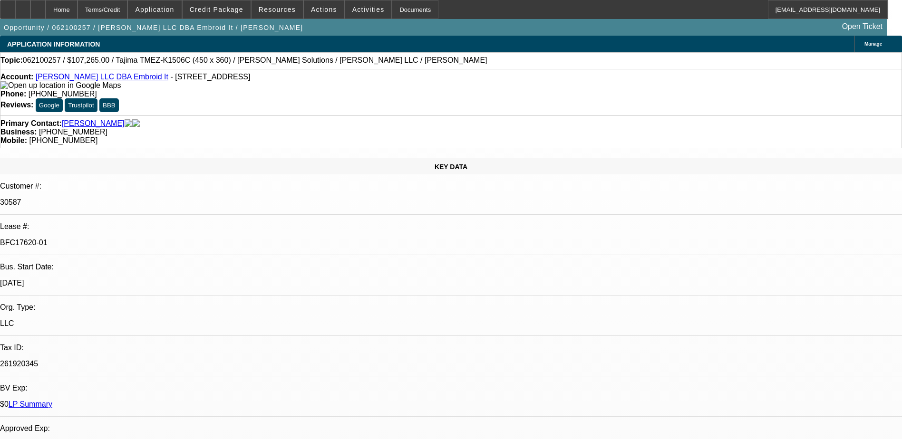
select select "0"
select select "2"
select select "0"
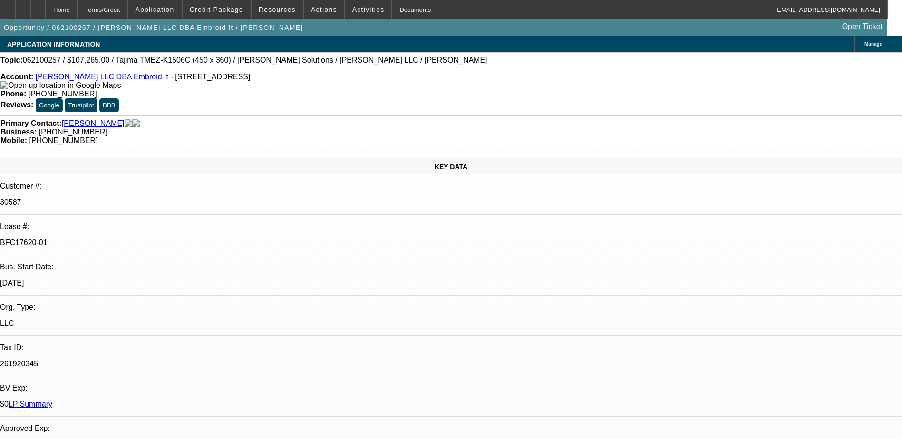
select select "0"
select select "2"
select select "0"
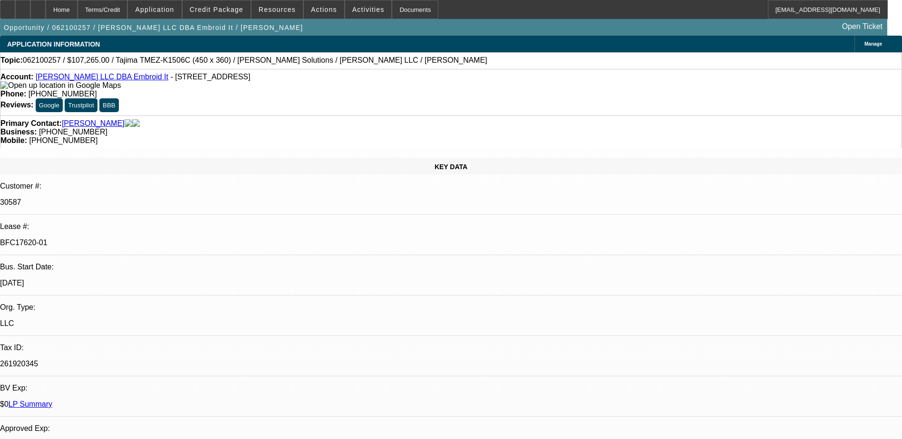
select select "2"
select select "0"
select select "1"
select select "2"
select select "6"
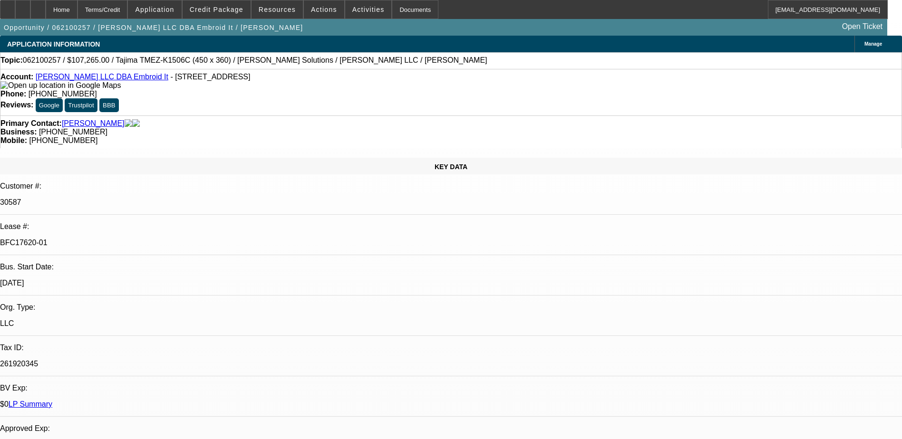
select select "1"
select select "6"
select select "1"
select select "2"
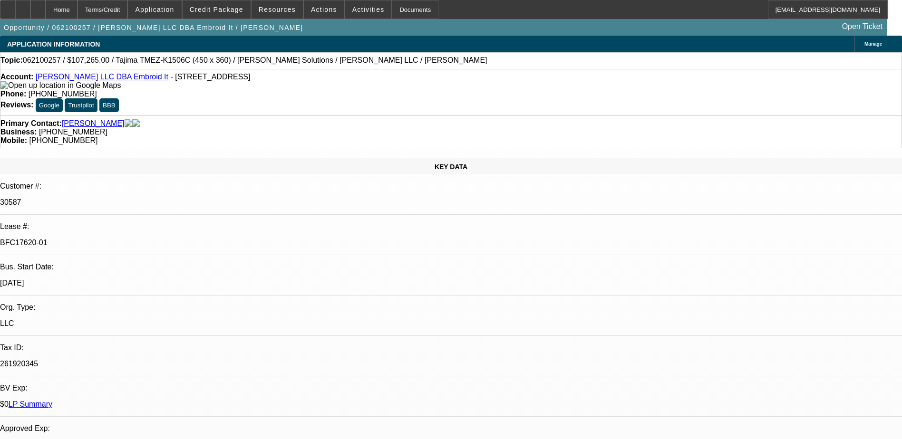
select select "6"
select select "1"
select select "2"
select select "6"
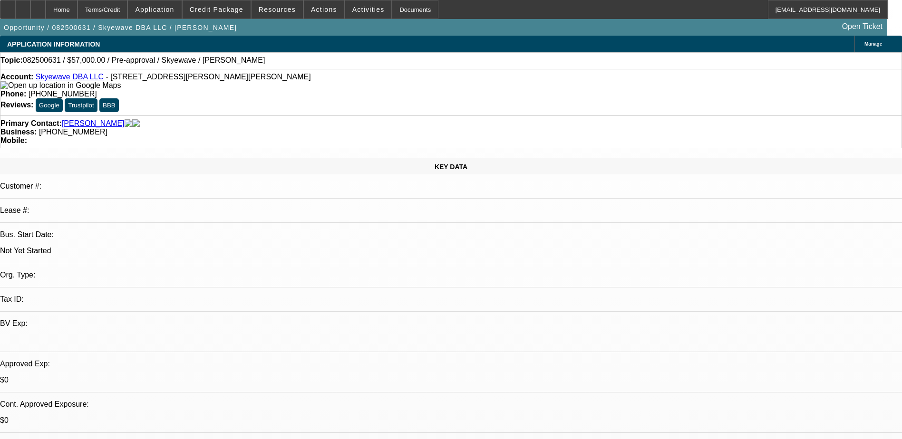
select select "0"
select select "2"
select select "0.1"
select select "4"
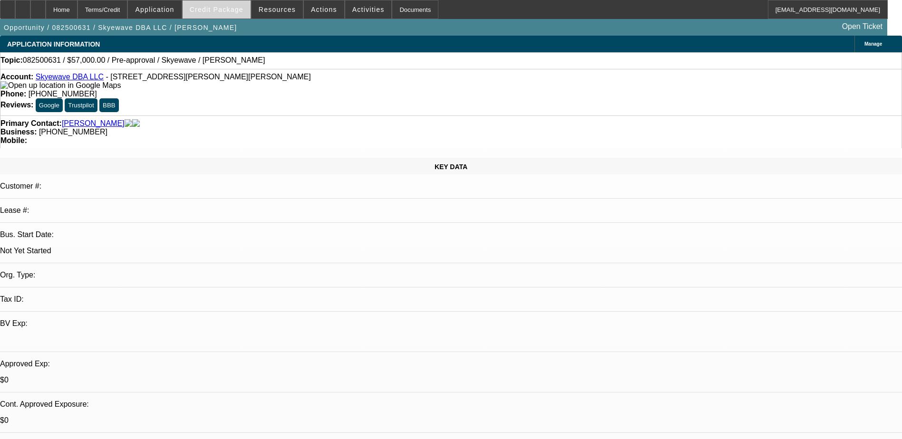
click at [212, 14] on span at bounding box center [217, 9] width 68 height 23
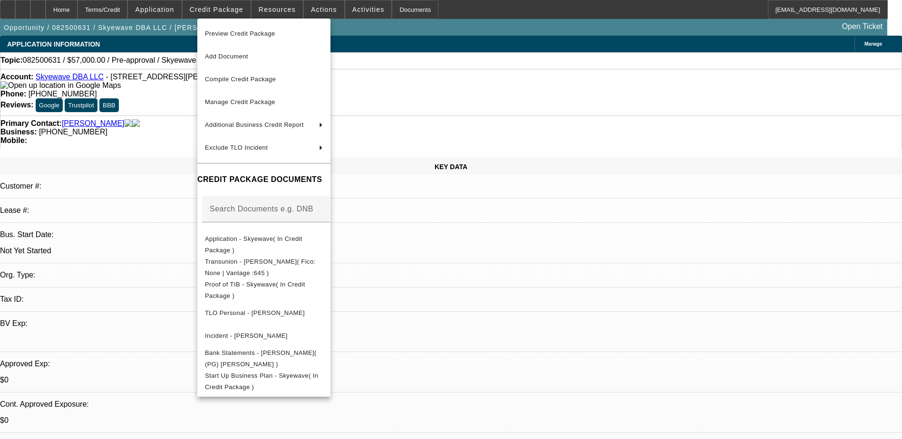
click at [177, 13] on div at bounding box center [451, 219] width 902 height 439
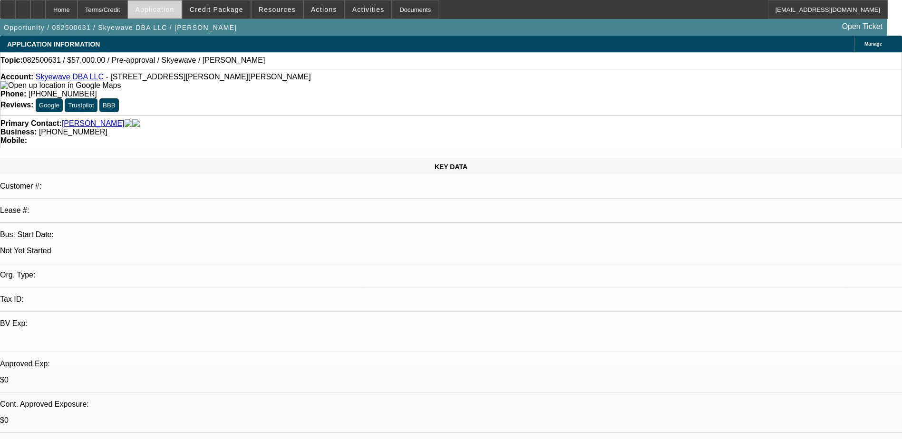
click at [174, 10] on span "Application" at bounding box center [154, 10] width 39 height 8
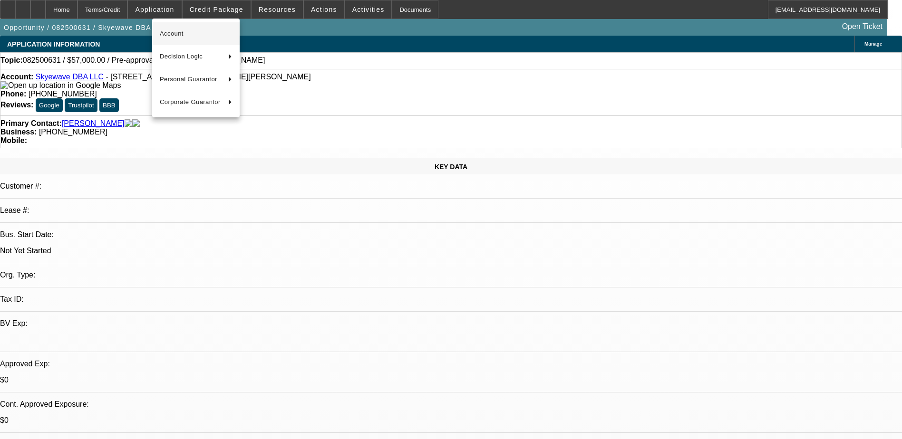
click at [184, 32] on span "Account" at bounding box center [196, 33] width 72 height 11
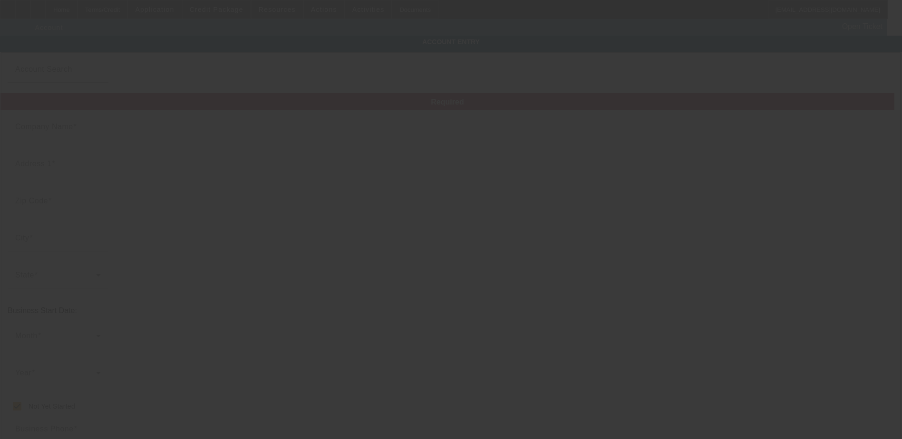
type input "Skyewave"
type input "1365 [PERSON_NAME] trl"
type input "76247"
type input "[PERSON_NAME]"
checkbox input "true"
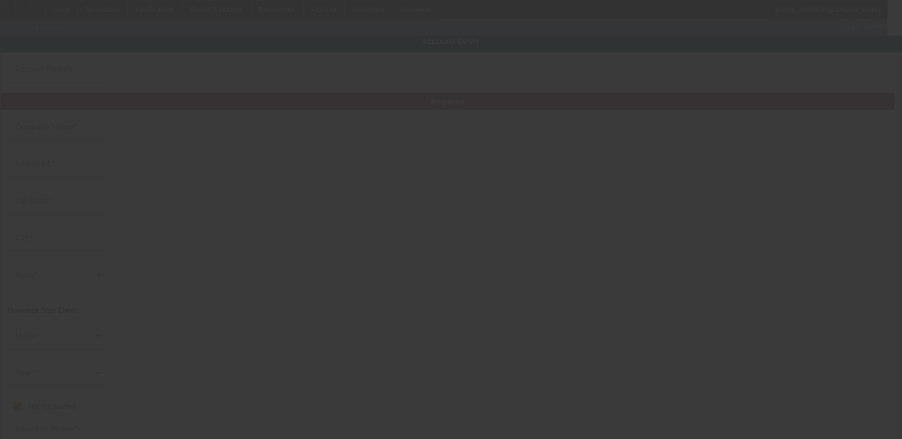
type input "[PHONE_NUMBER]"
type input "LLC"
type input "[EMAIL_ADDRESS][DOMAIN_NAME]"
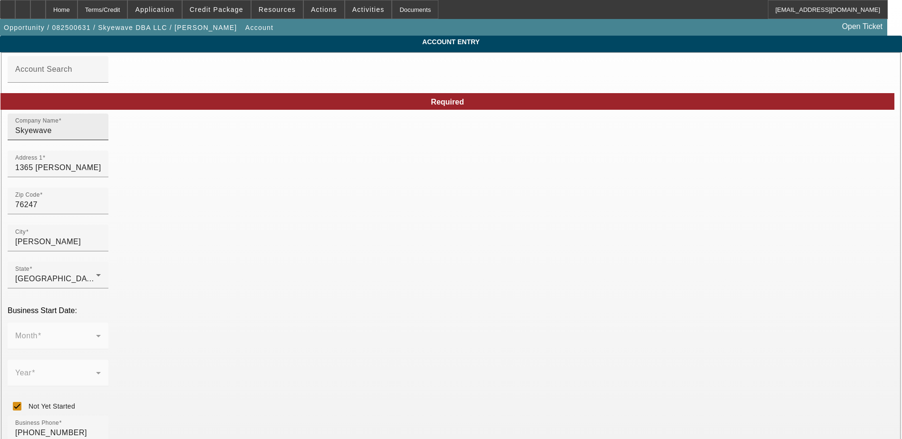
click at [101, 135] on input "Skyewave" at bounding box center [58, 130] width 86 height 11
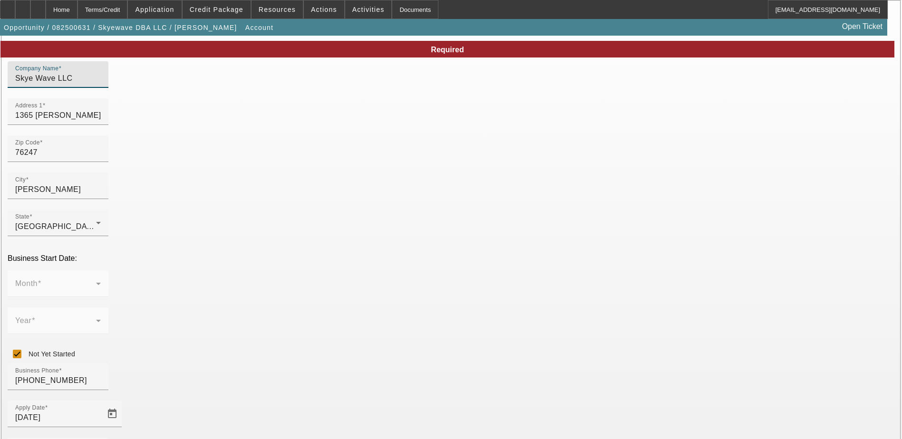
scroll to position [121, 0]
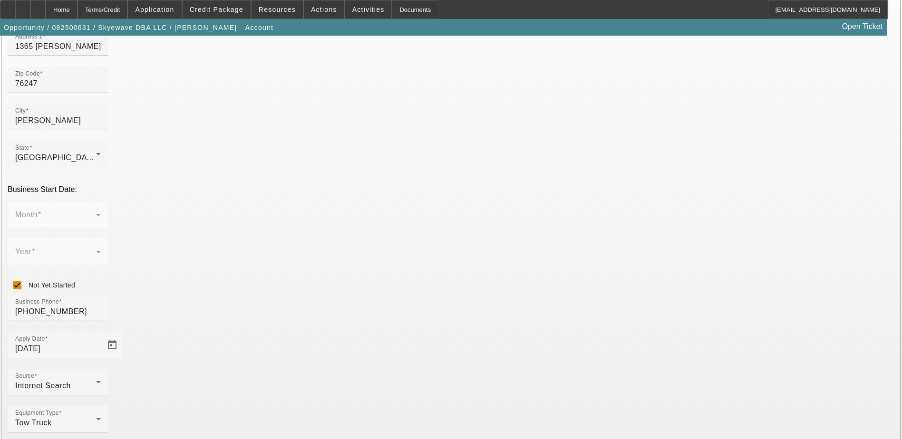
type input "Skye Wave LLC"
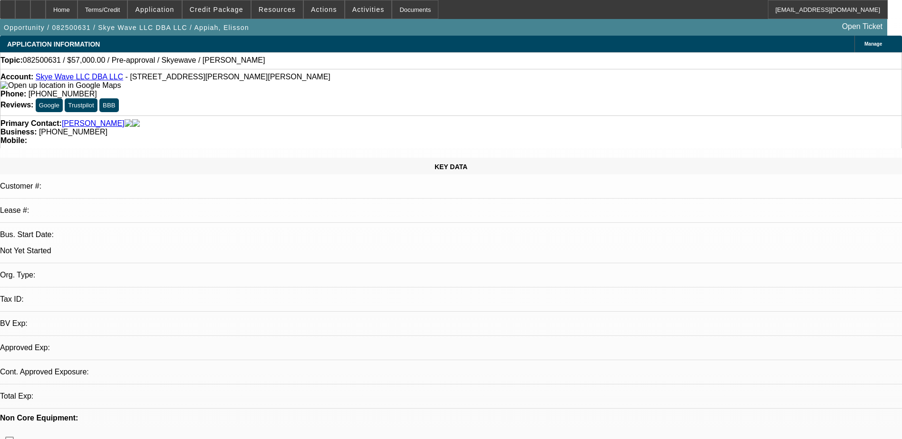
select select "0"
select select "2"
select select "0.1"
select select "4"
